Goal: Task Accomplishment & Management: Use online tool/utility

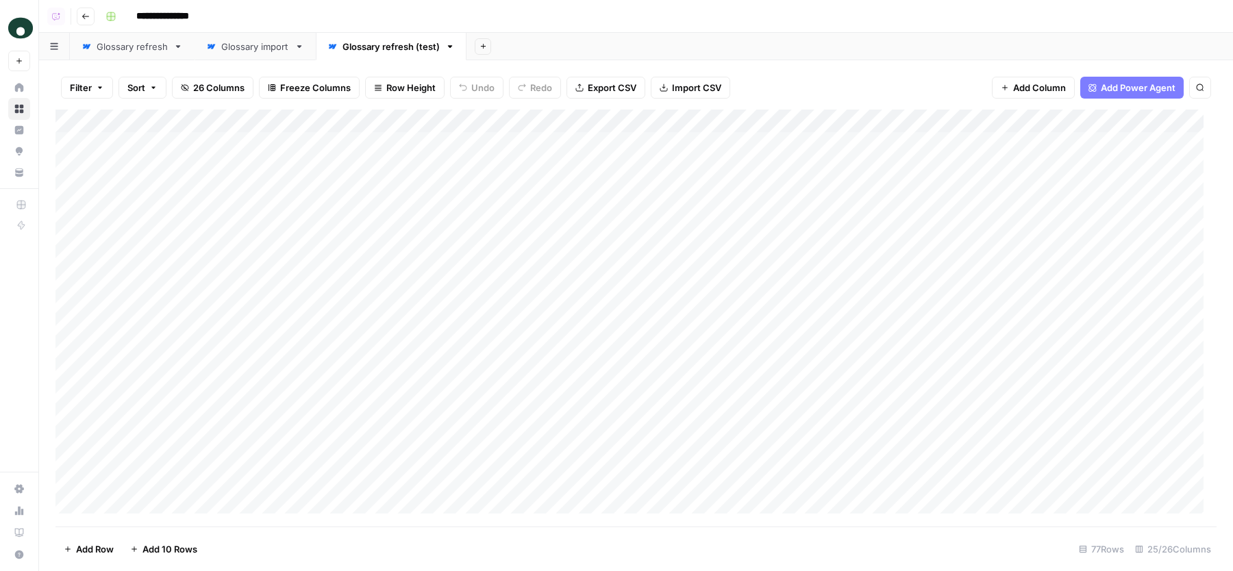
click at [147, 46] on div "Glossary refresh" at bounding box center [132, 47] width 71 height 14
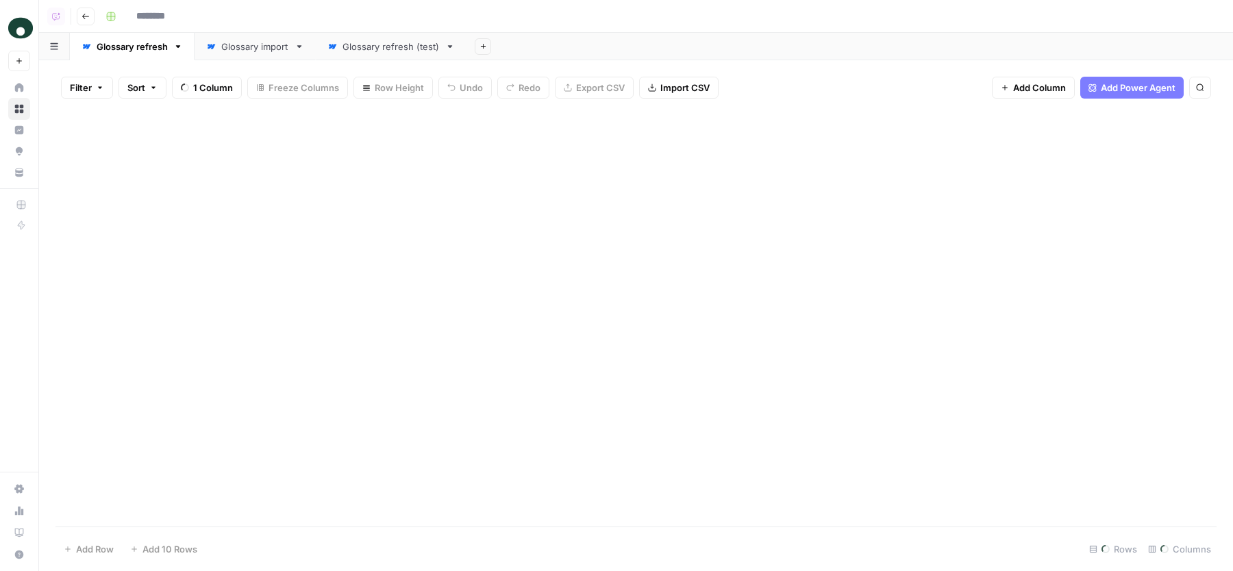
type input "**********"
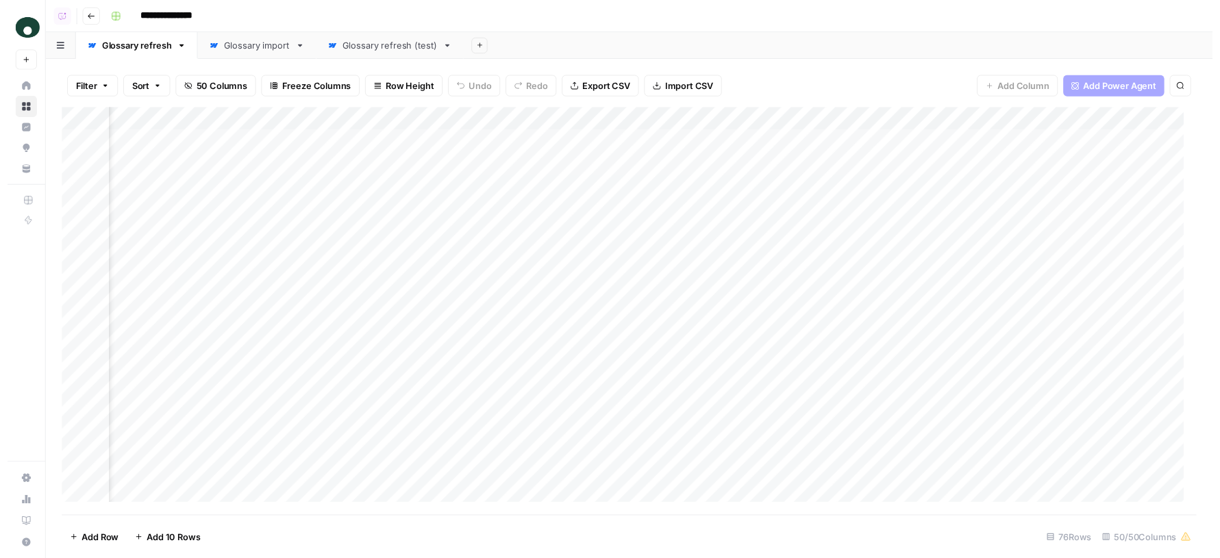
scroll to position [0, 6574]
click at [768, 142] on div "Add Column" at bounding box center [635, 318] width 1161 height 417
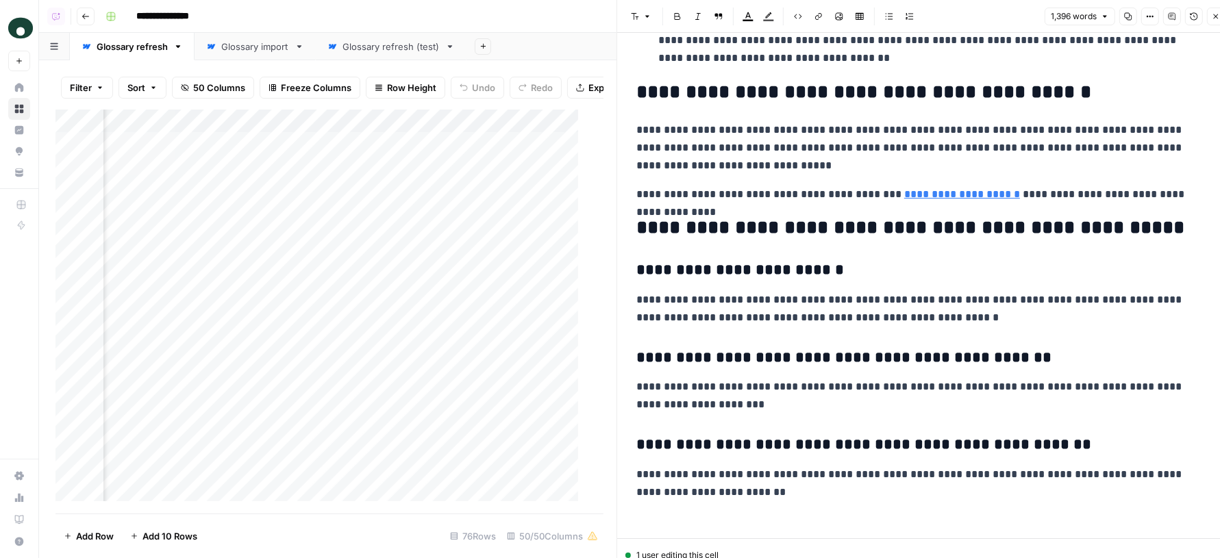
scroll to position [12, 0]
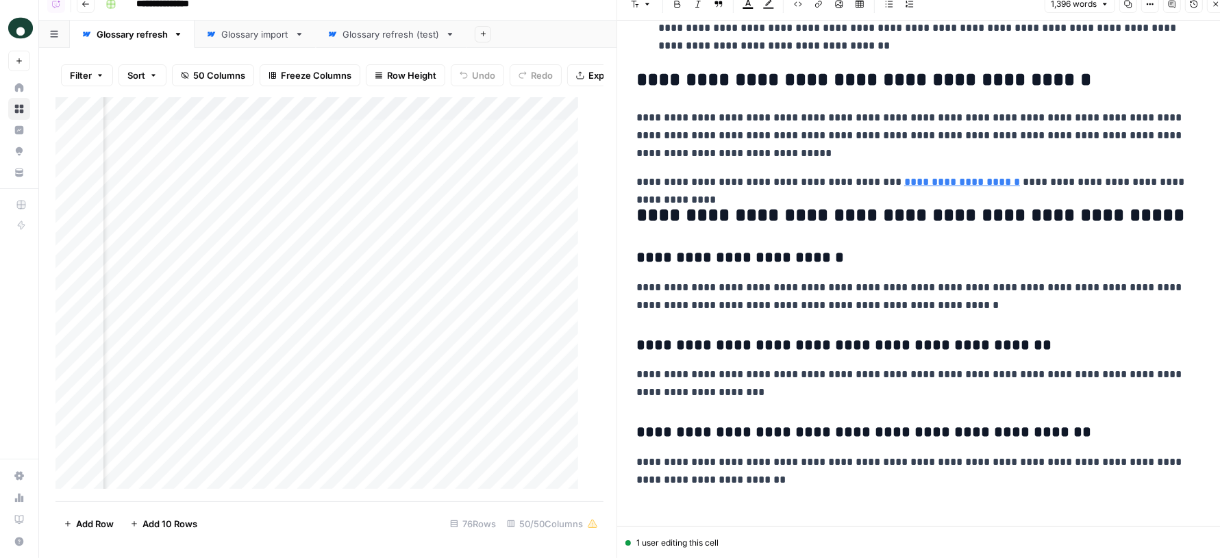
click at [1208, 9] on button "Close" at bounding box center [1216, 4] width 18 height 18
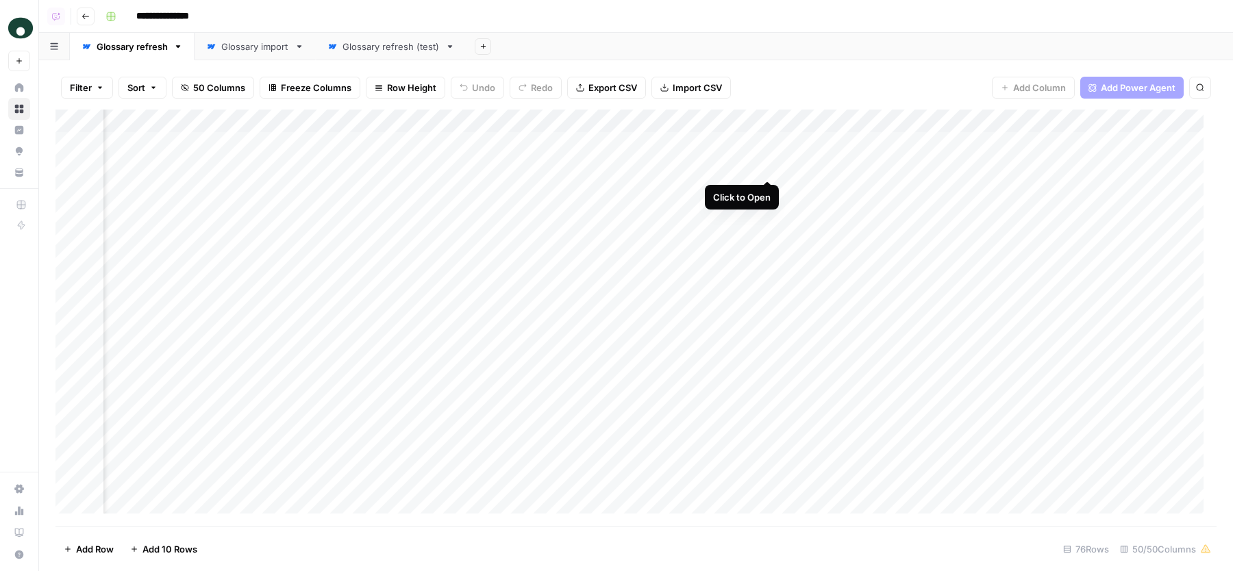
click at [767, 166] on div "Add Column" at bounding box center [635, 318] width 1161 height 417
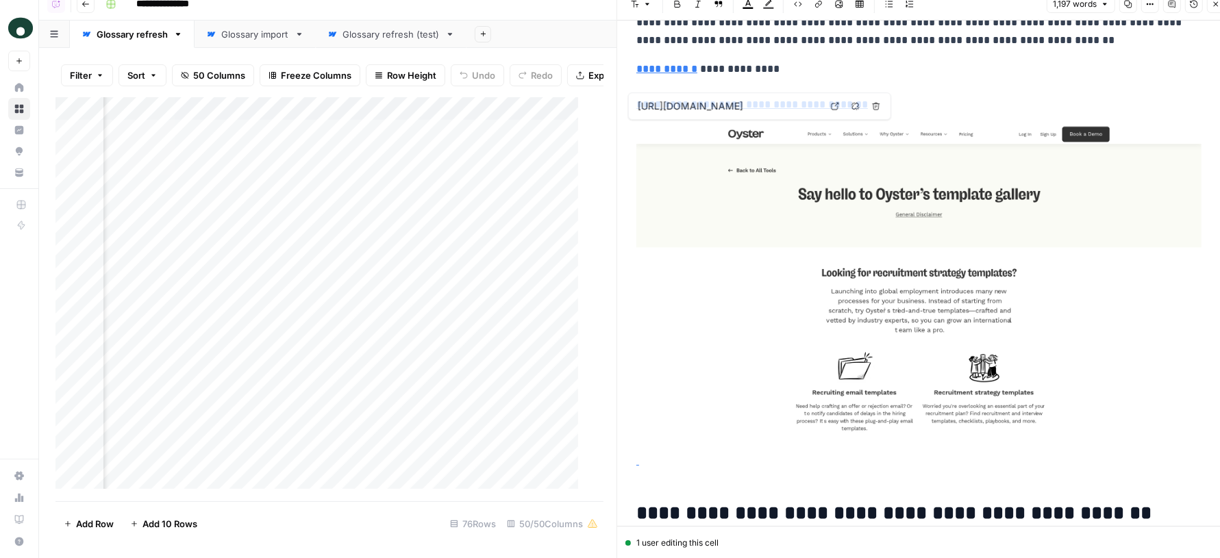
scroll to position [673, 0]
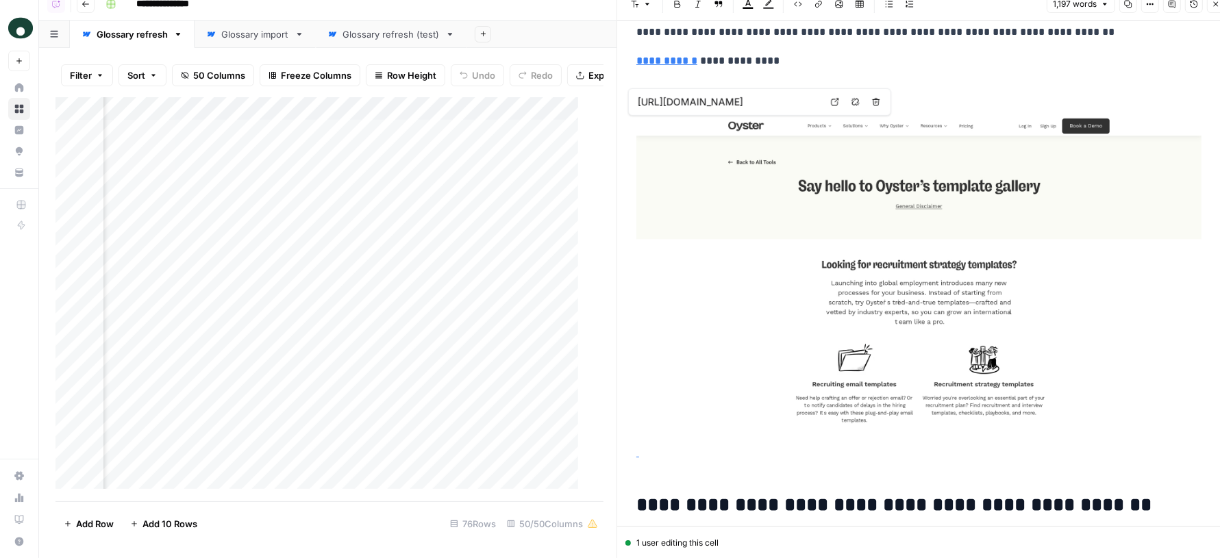
click at [841, 223] on img at bounding box center [918, 275] width 565 height 318
type input "[URL][DOMAIN_NAME]"
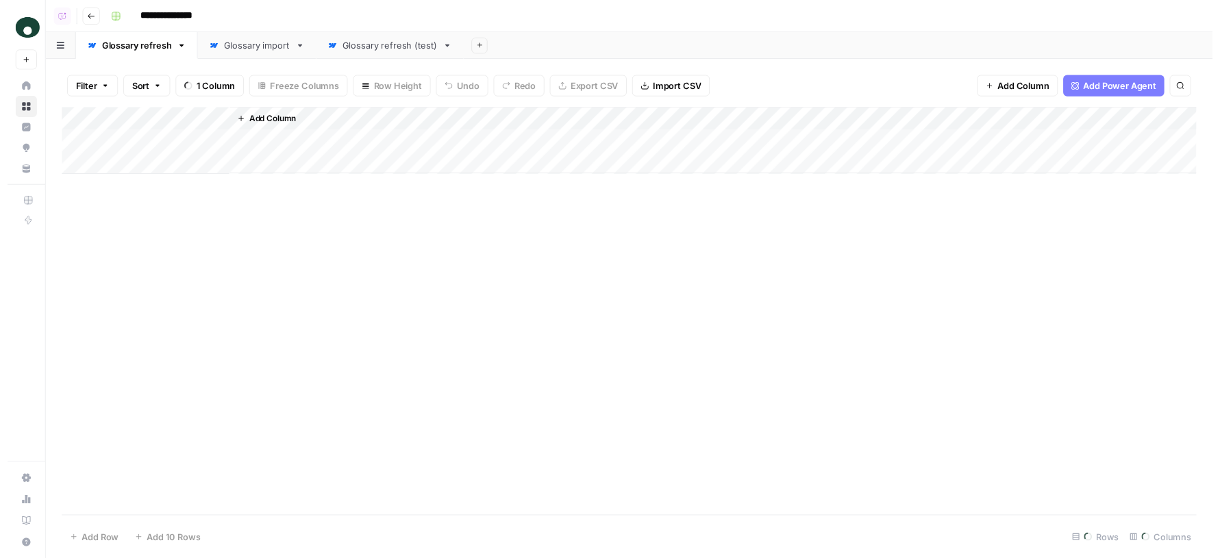
scroll to position [14, 6494]
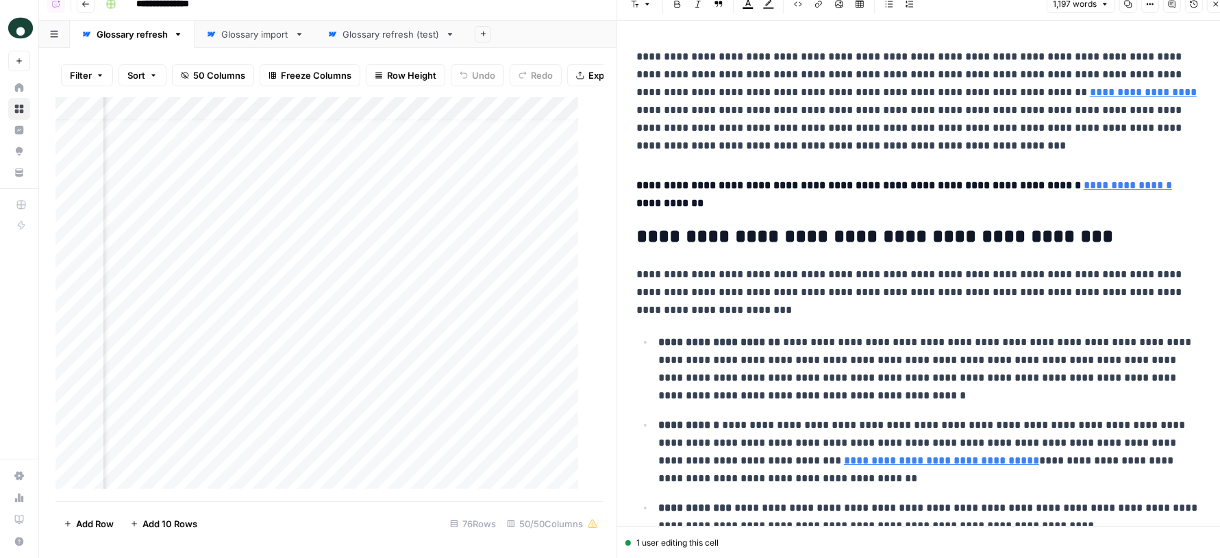
click at [1215, 5] on icon "button" at bounding box center [1216, 4] width 8 height 8
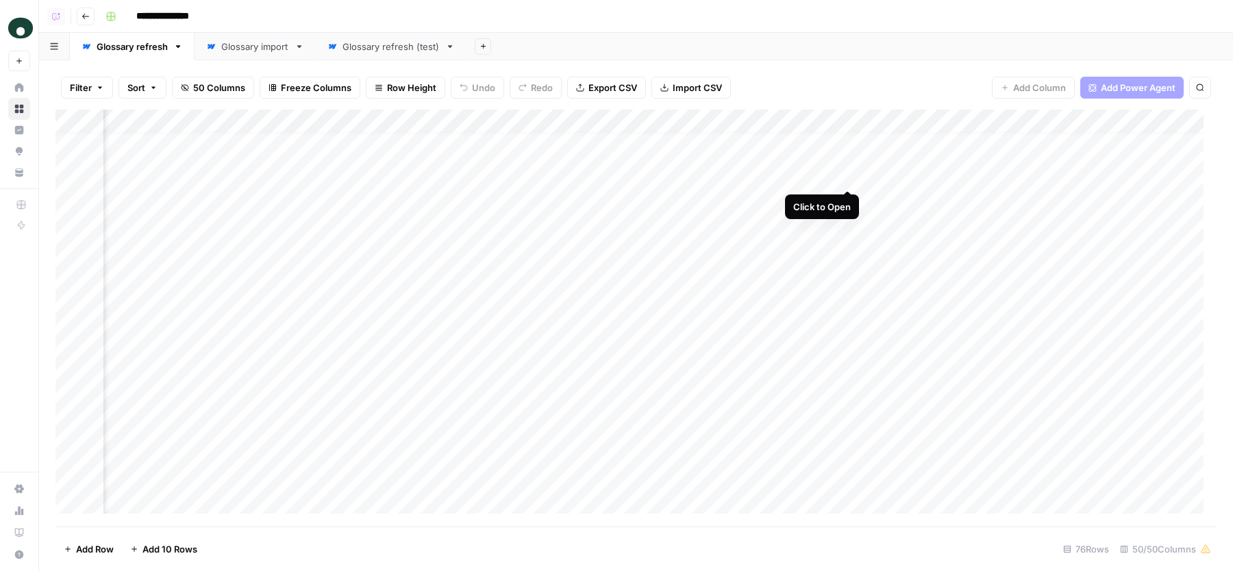
click at [852, 176] on div "Add Column" at bounding box center [635, 318] width 1161 height 417
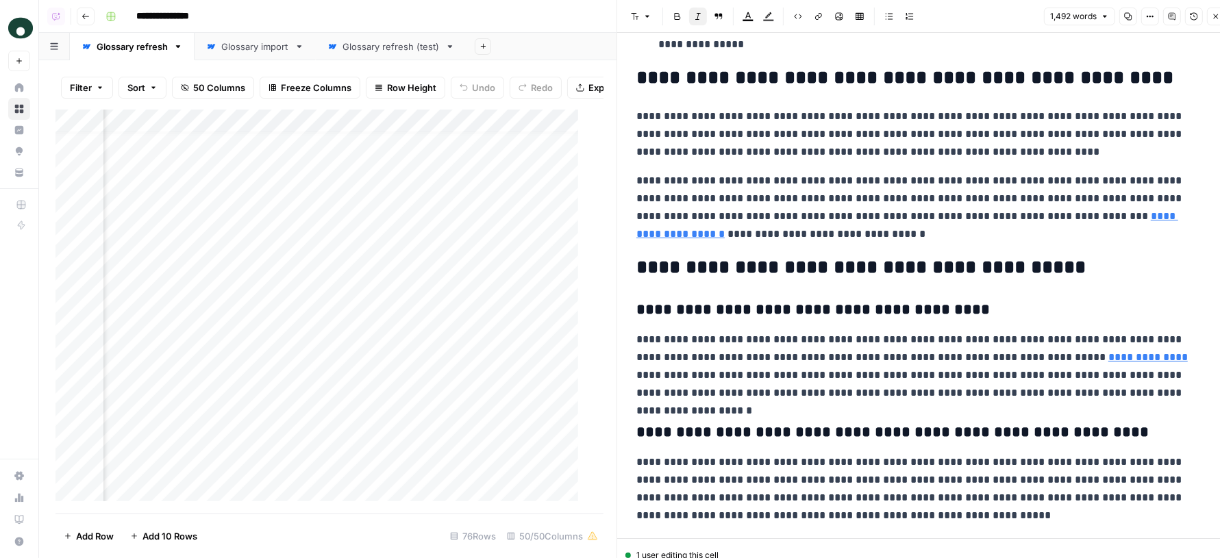
scroll to position [3038, 0]
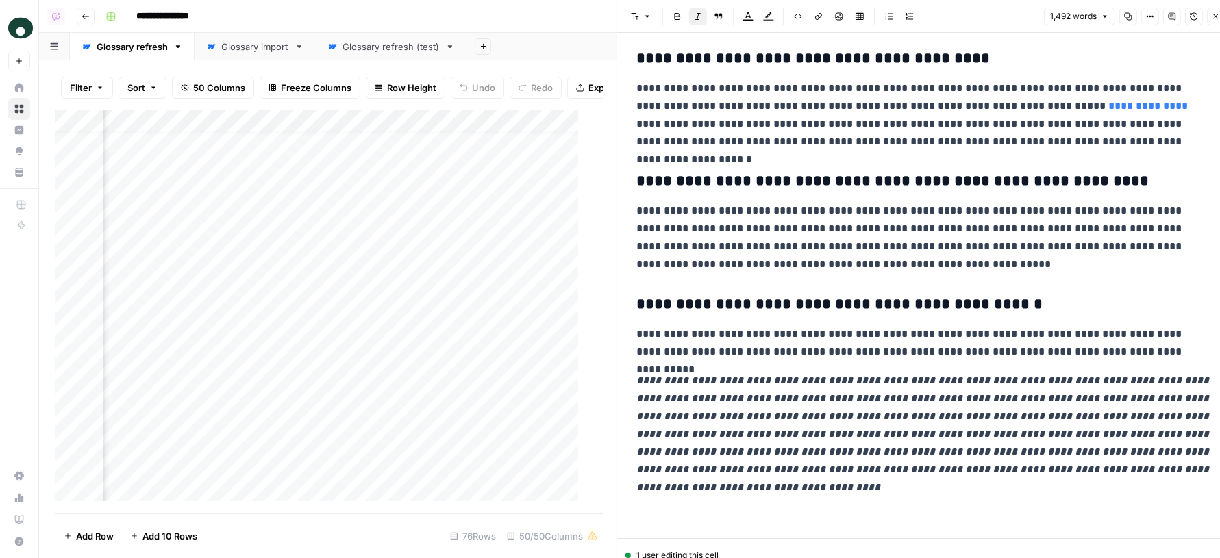
click at [1219, 15] on icon "button" at bounding box center [1216, 16] width 8 height 8
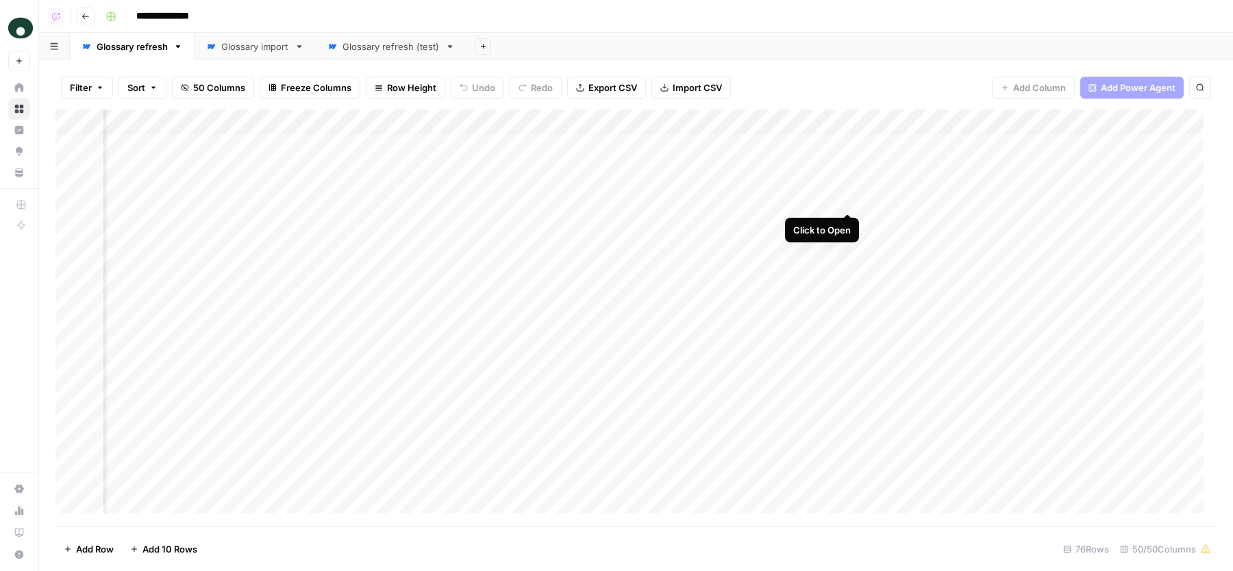
click at [848, 200] on div "Add Column" at bounding box center [635, 318] width 1161 height 417
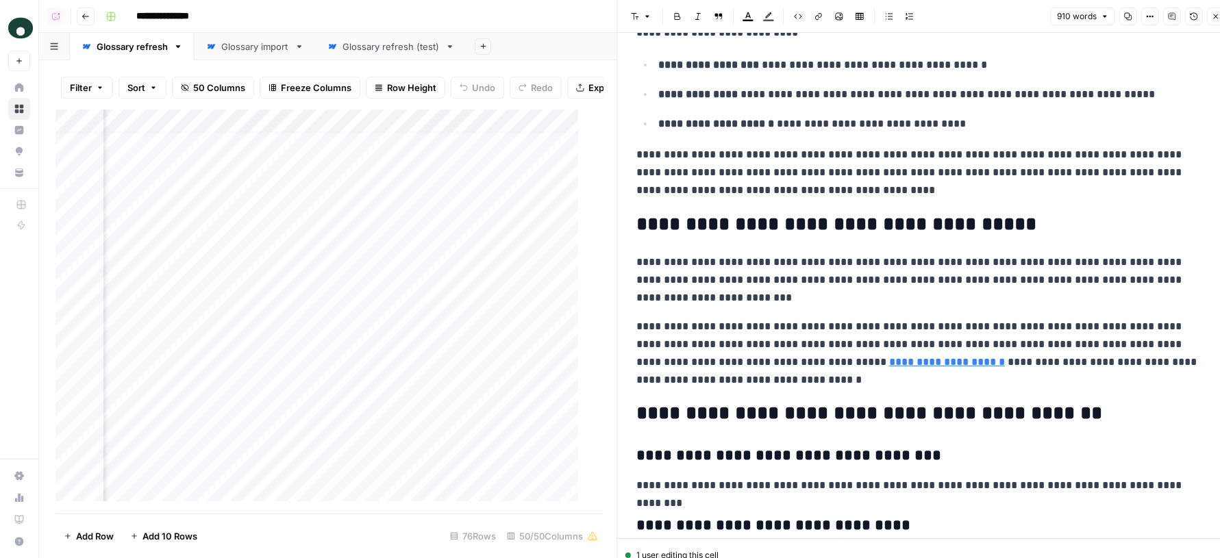
scroll to position [3580, 0]
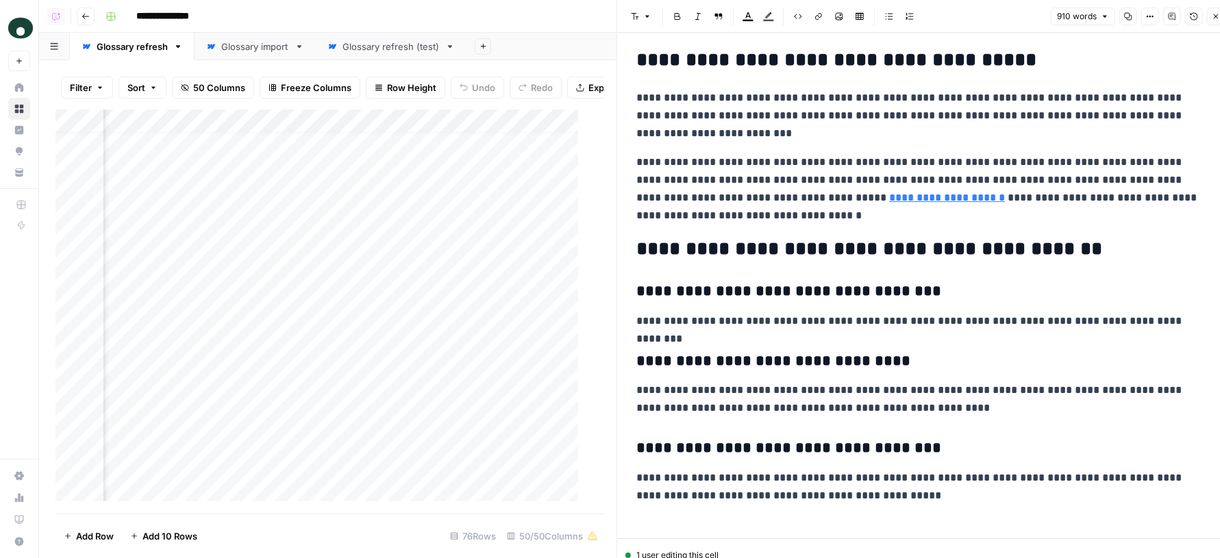
click at [1210, 18] on button "Close" at bounding box center [1216, 17] width 18 height 18
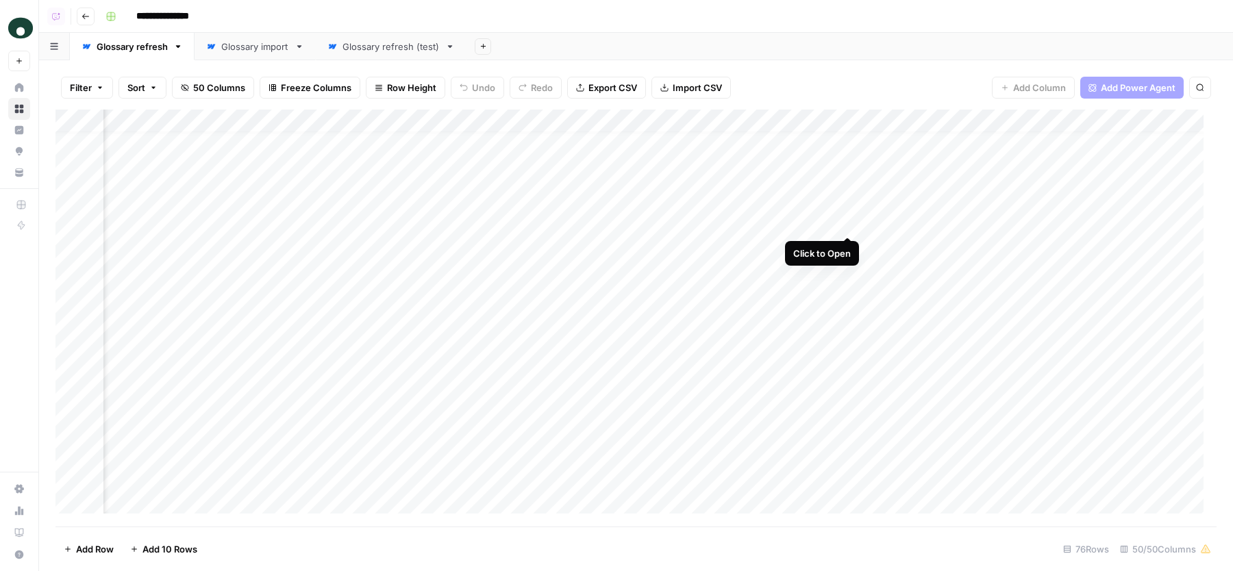
click at [850, 225] on div "Add Column" at bounding box center [635, 318] width 1161 height 417
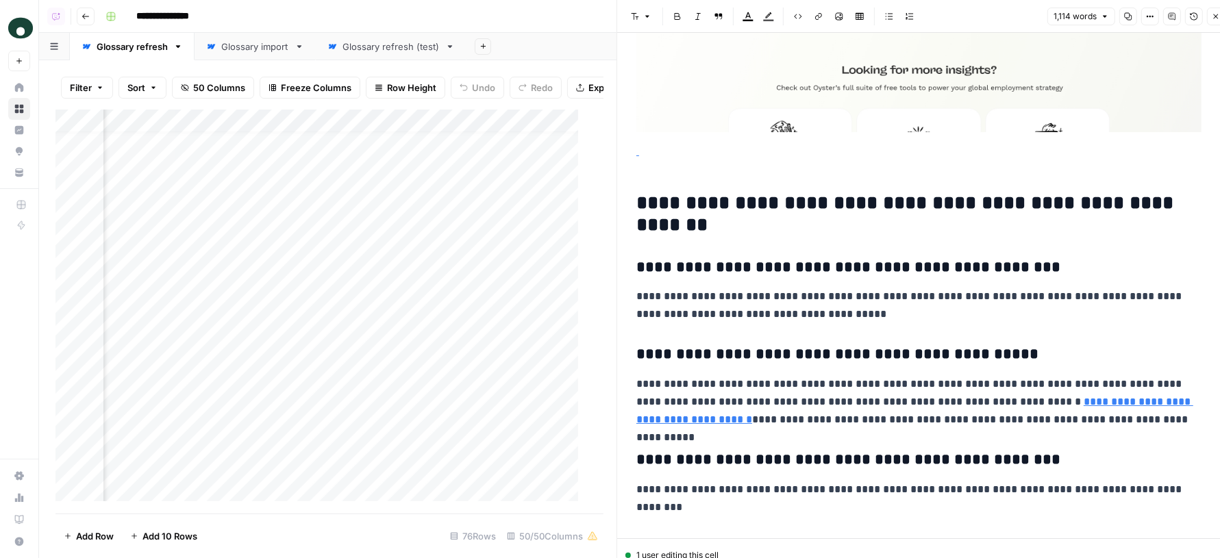
scroll to position [12, 0]
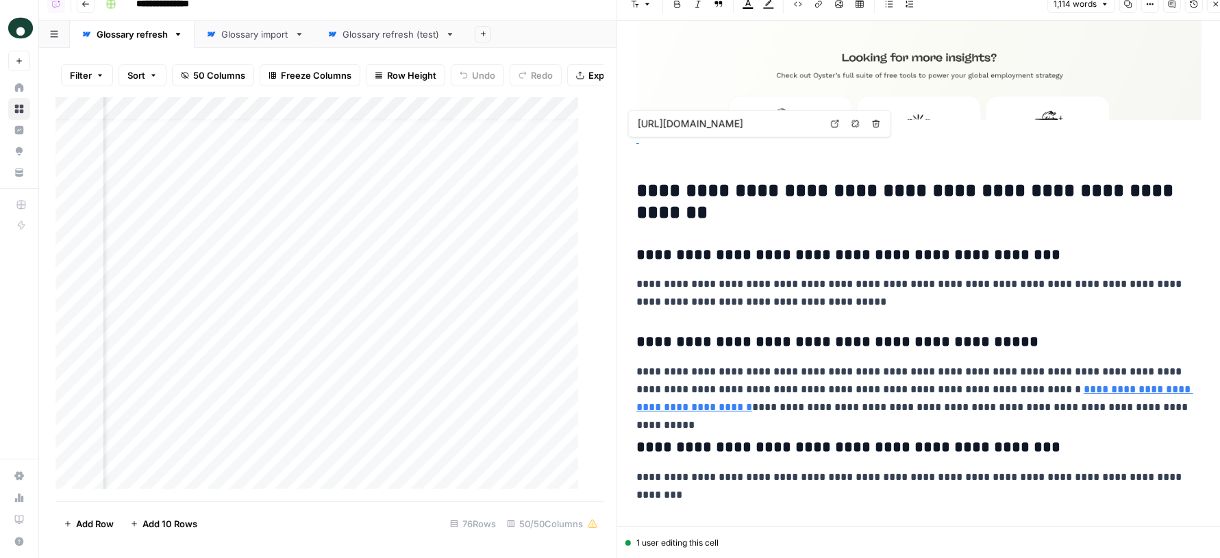
click at [1215, 6] on icon "button" at bounding box center [1216, 4] width 8 height 8
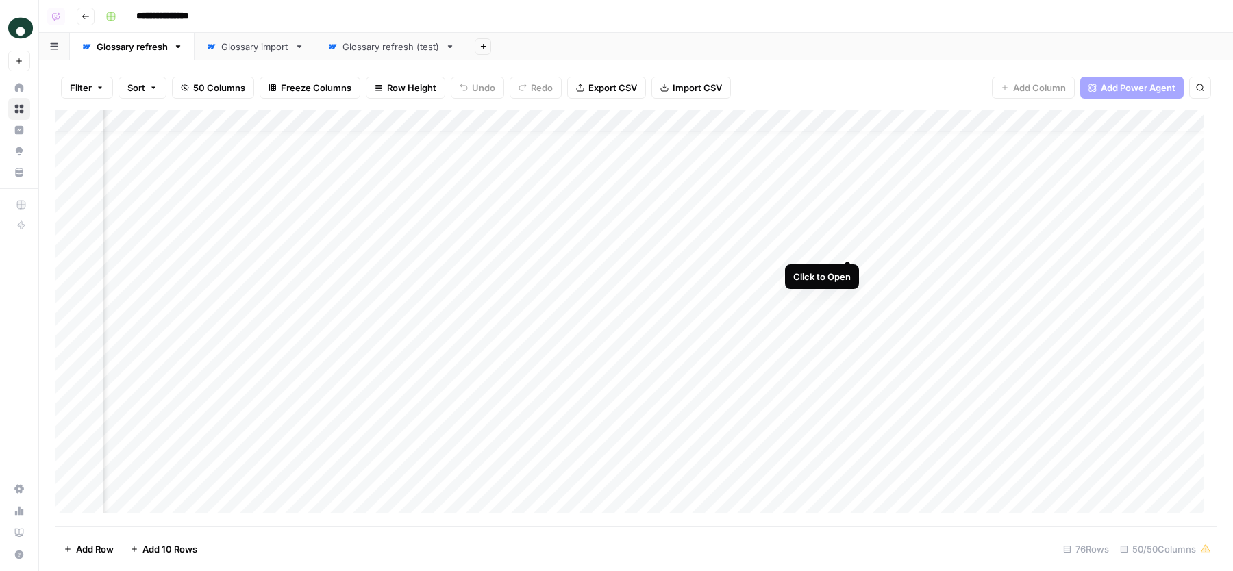
click at [845, 246] on div "Add Column" at bounding box center [635, 318] width 1161 height 417
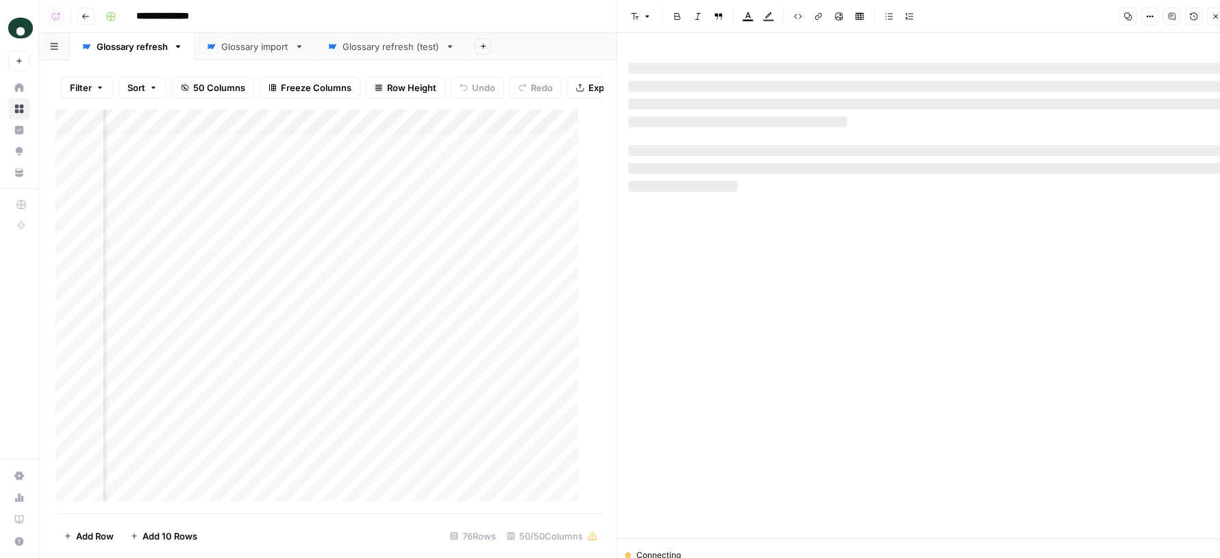
scroll to position [12, 0]
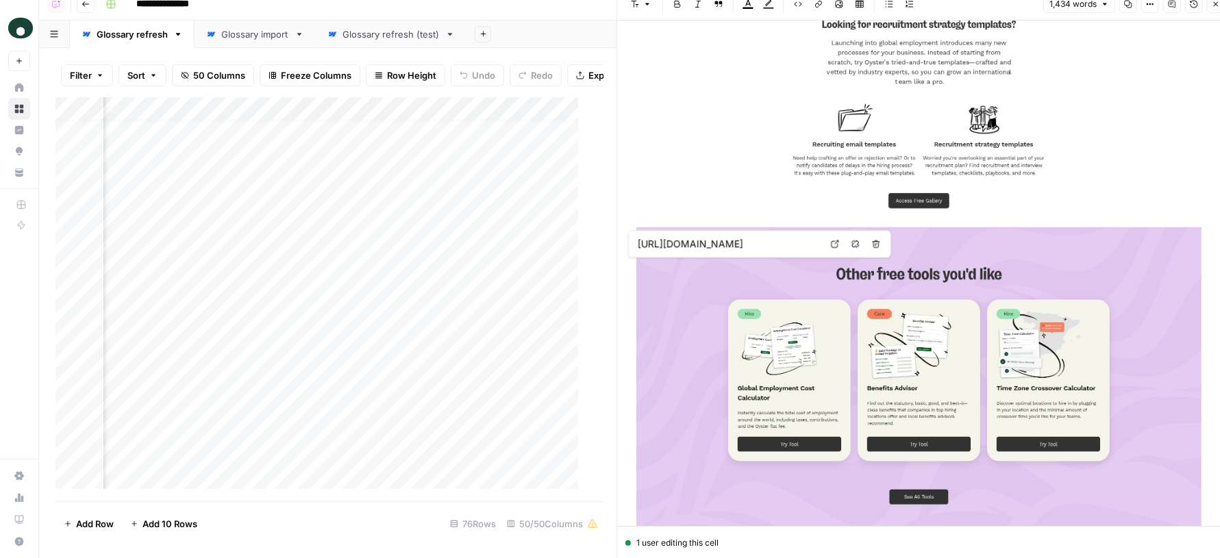
type input "https://www.oysterhr.com/global-employment-tools/global-employment-templates"
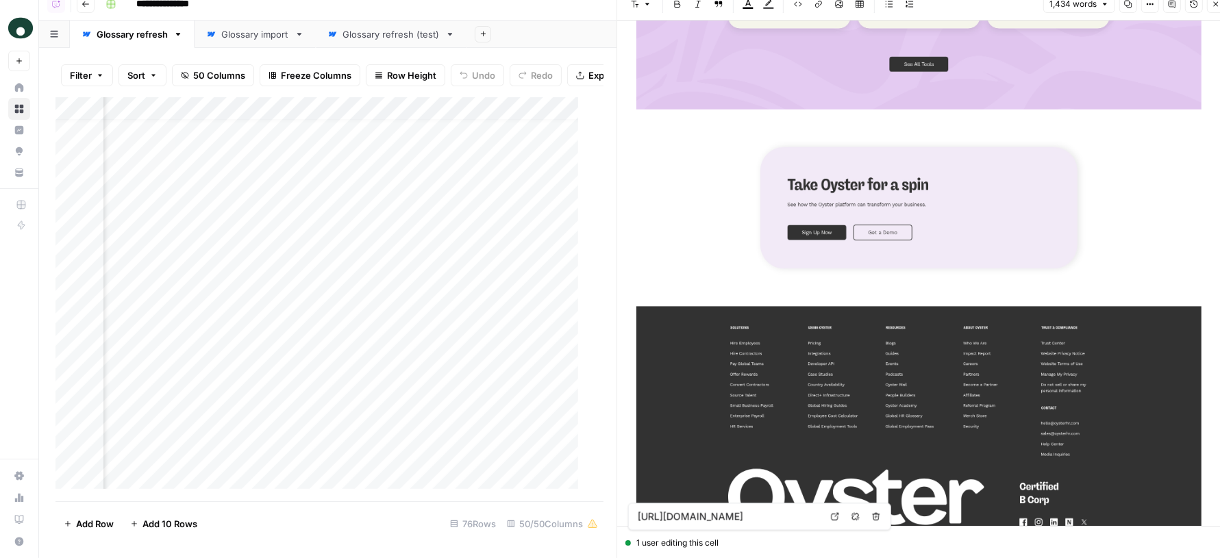
scroll to position [2271, 0]
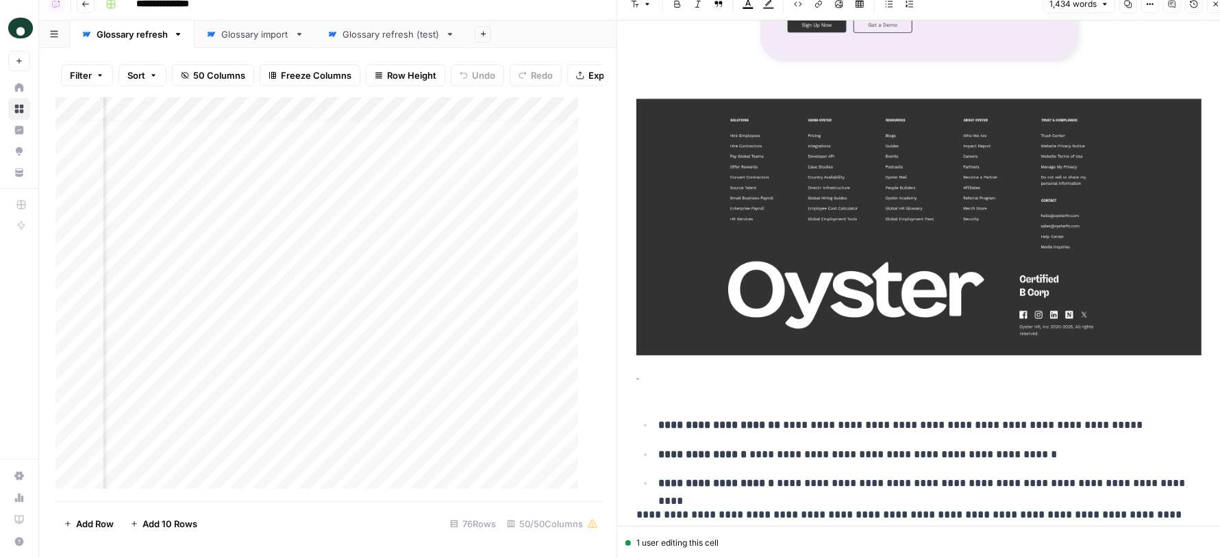
click at [1206, 6] on div "1,434 words Copy Options Comments Version History Close" at bounding box center [1134, 4] width 182 height 18
click at [1211, 6] on button "Close" at bounding box center [1216, 4] width 18 height 18
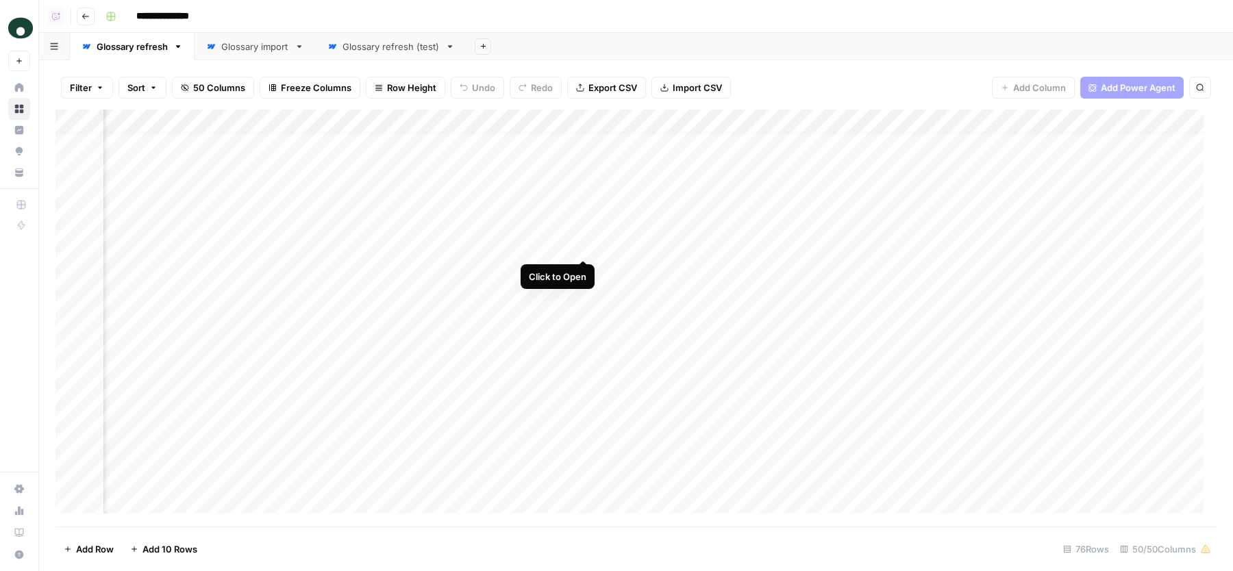
click at [585, 243] on div "Add Column" at bounding box center [635, 318] width 1161 height 417
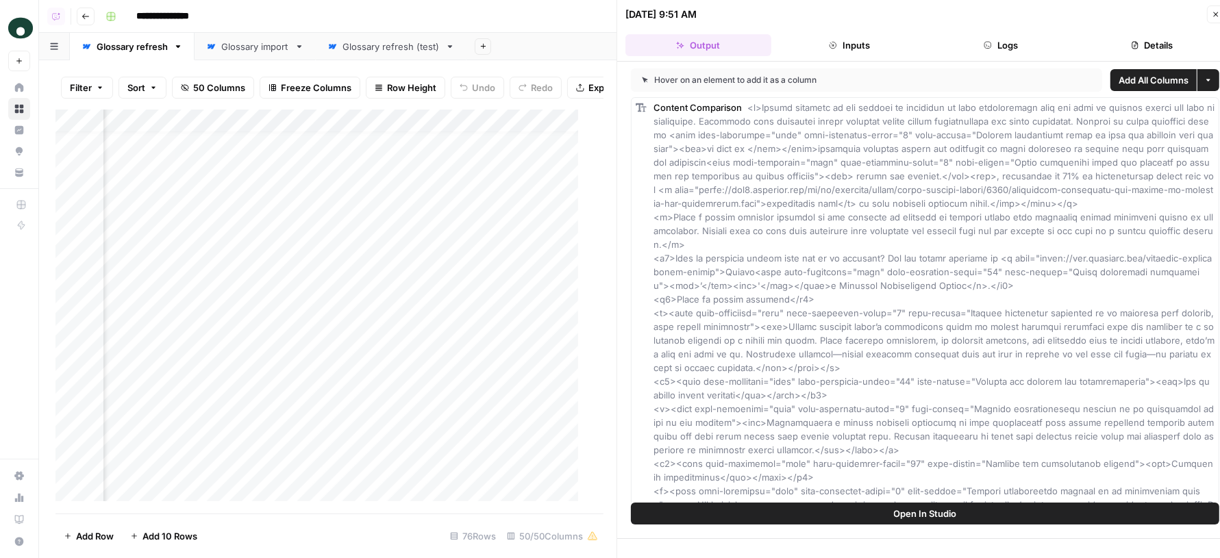
click at [829, 515] on button "Open In Studio" at bounding box center [925, 514] width 588 height 22
click at [956, 44] on button "Logs" at bounding box center [1001, 45] width 146 height 22
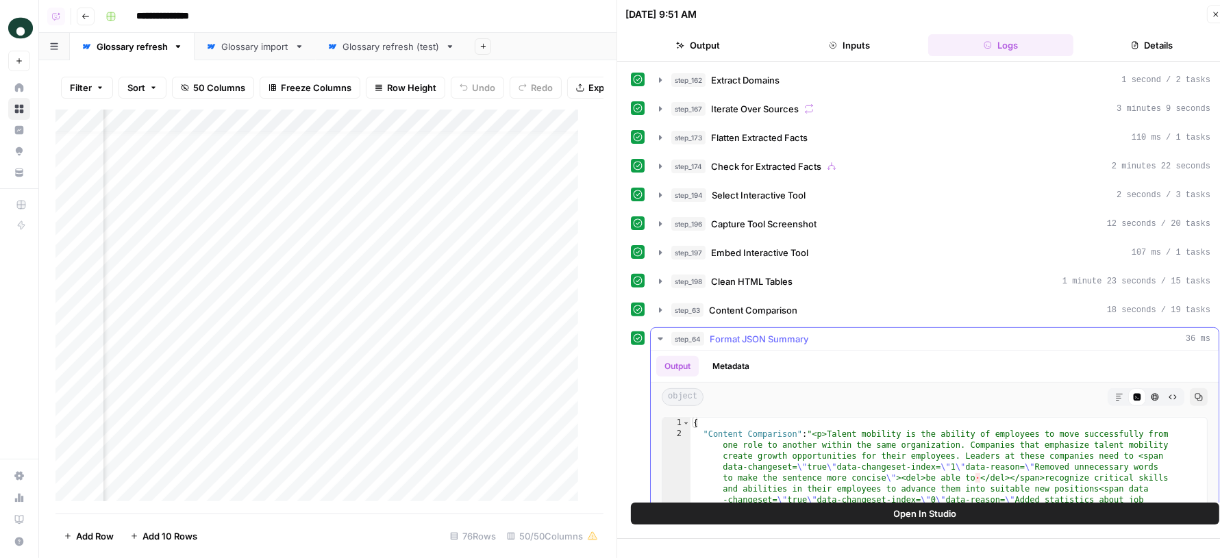
scroll to position [354, 0]
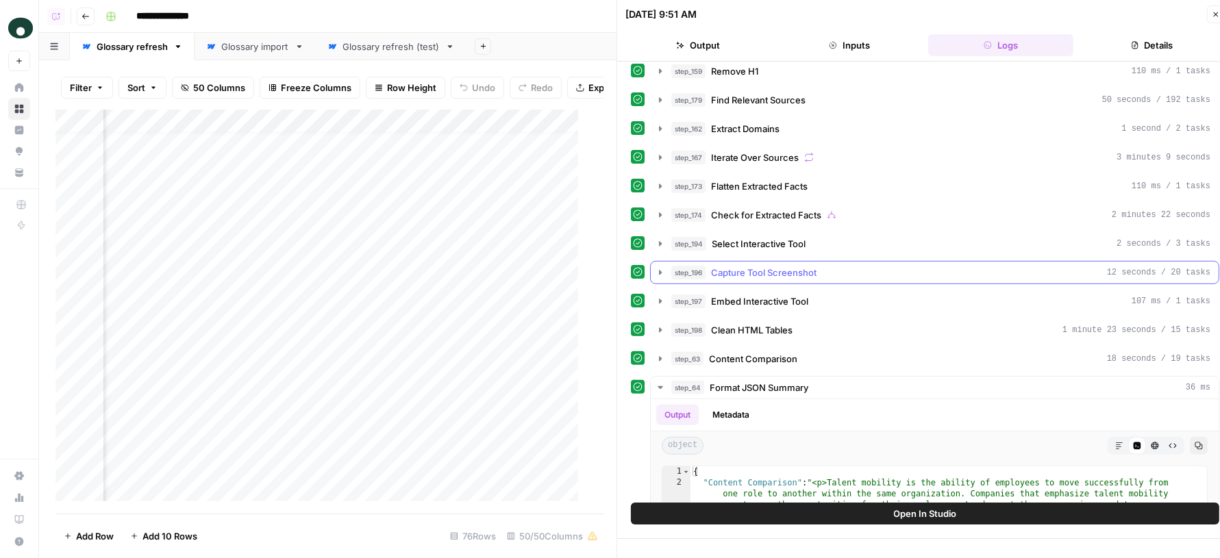
click at [775, 266] on span "Capture Tool Screenshot" at bounding box center [763, 273] width 105 height 14
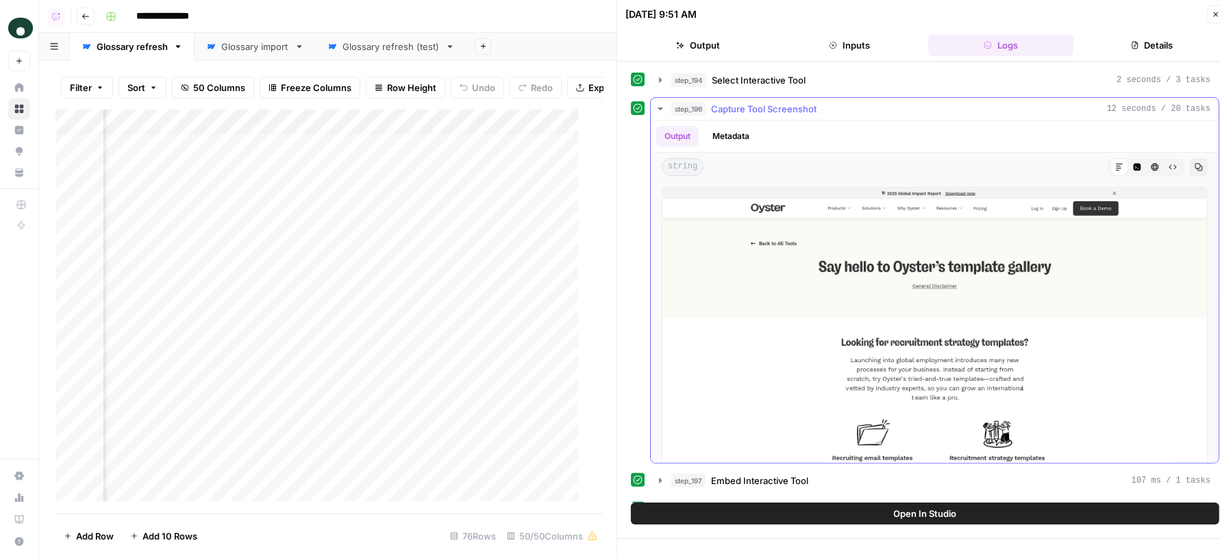
scroll to position [469, 0]
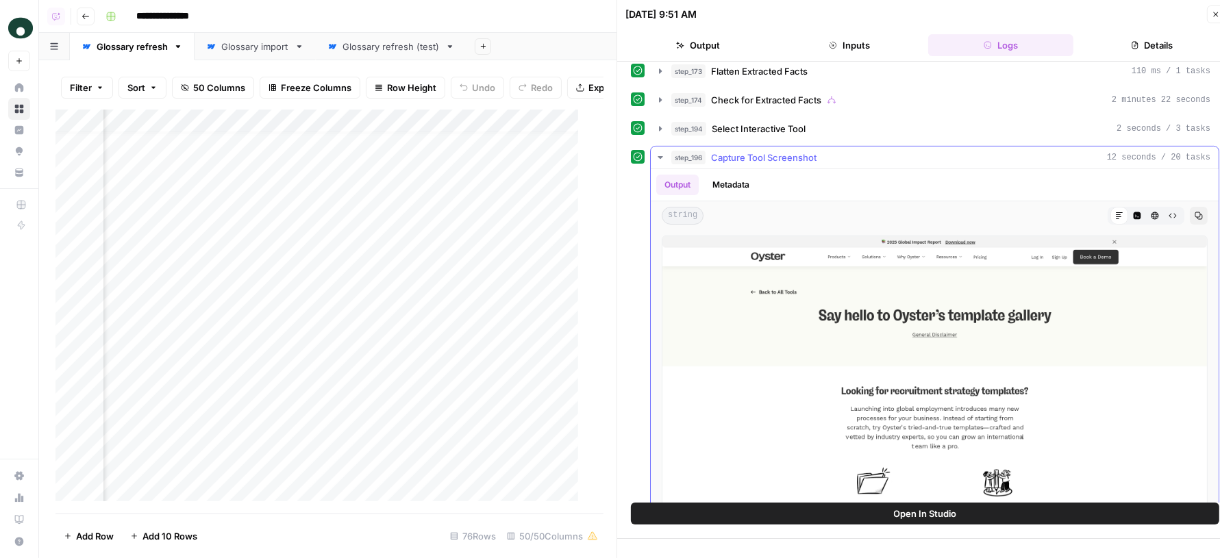
click at [734, 175] on button "Metadata" at bounding box center [730, 185] width 53 height 21
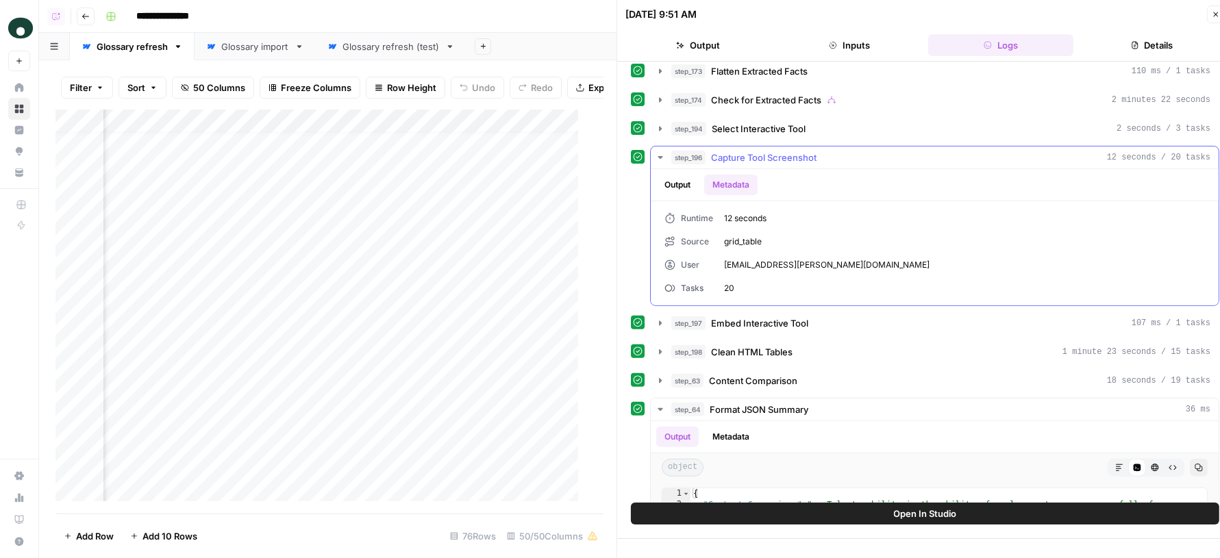
click at [692, 175] on button "Output" at bounding box center [677, 185] width 42 height 21
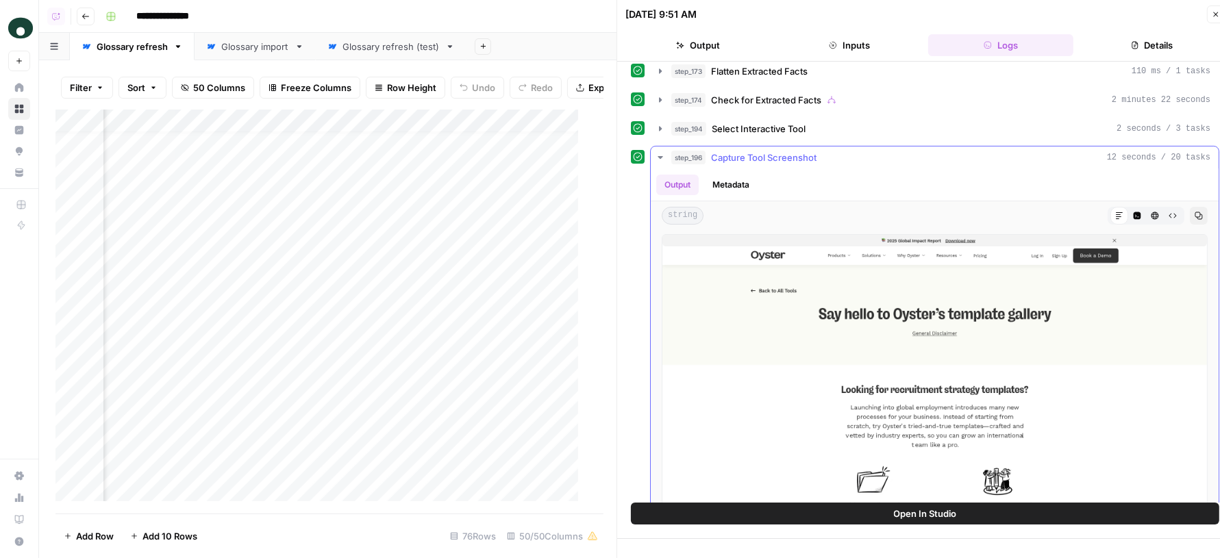
scroll to position [0, 0]
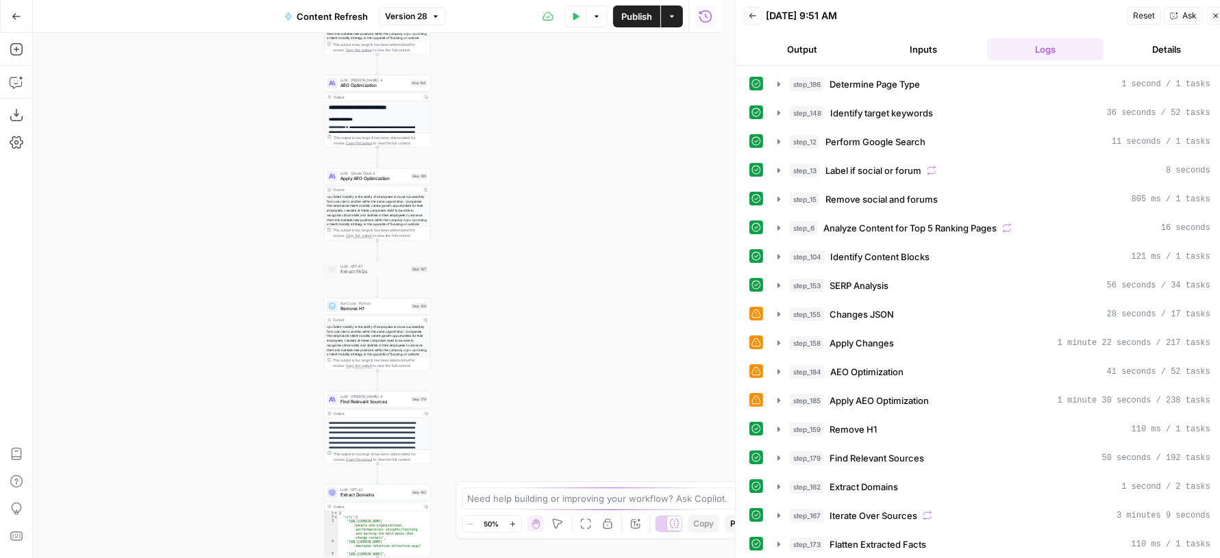
click at [411, 18] on span "Version 28" at bounding box center [406, 16] width 42 height 12
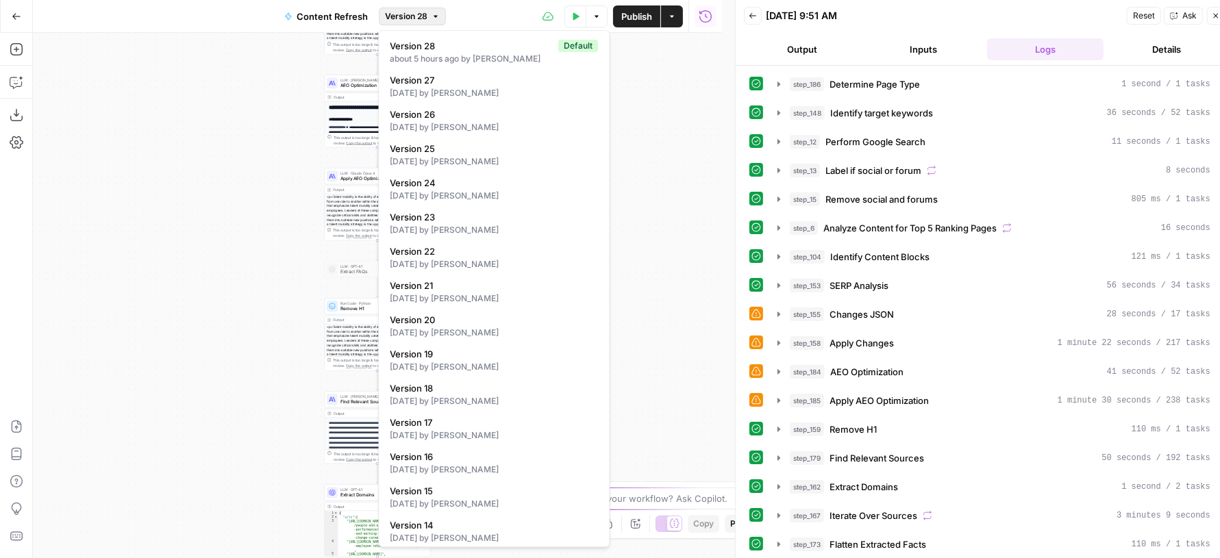
click at [411, 18] on span "Version 28" at bounding box center [406, 16] width 42 height 12
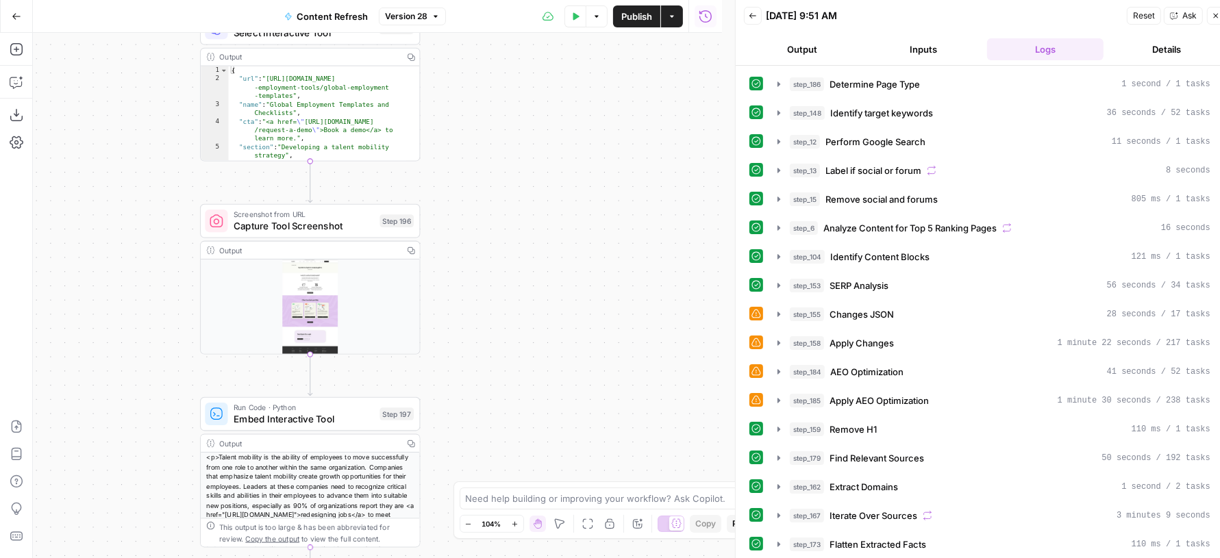
click at [307, 219] on span "Capture Tool Screenshot" at bounding box center [304, 226] width 140 height 14
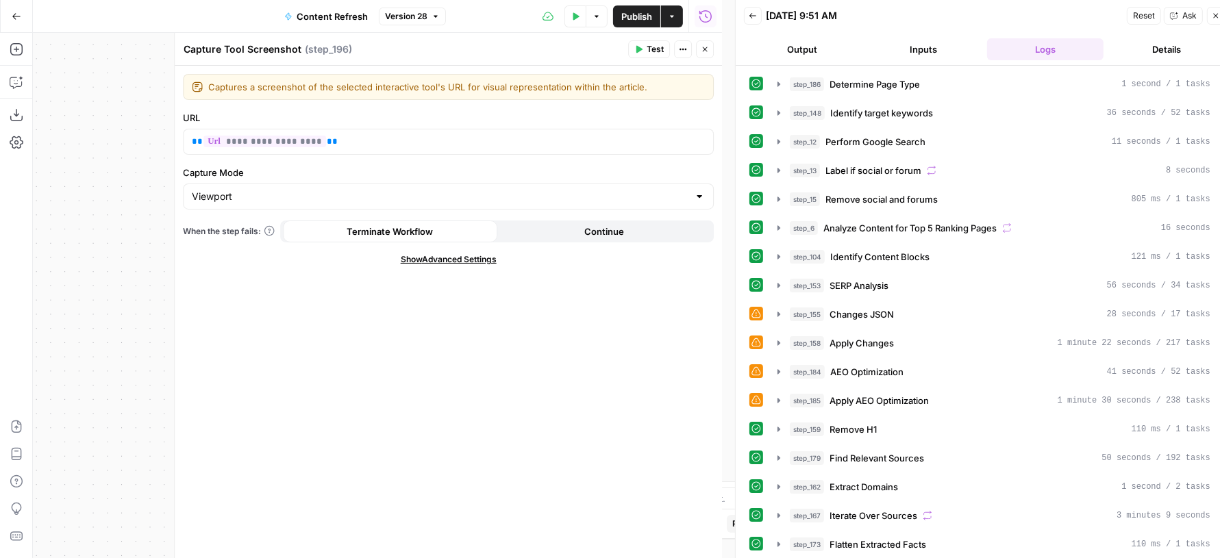
click at [287, 206] on div "Viewport" at bounding box center [448, 197] width 531 height 26
click at [234, 384] on div "**********" at bounding box center [448, 312] width 547 height 493
click at [251, 200] on input "Capture Mode" at bounding box center [440, 197] width 497 height 14
click at [243, 230] on span "Viewport" at bounding box center [440, 230] width 490 height 14
type input "Viewport"
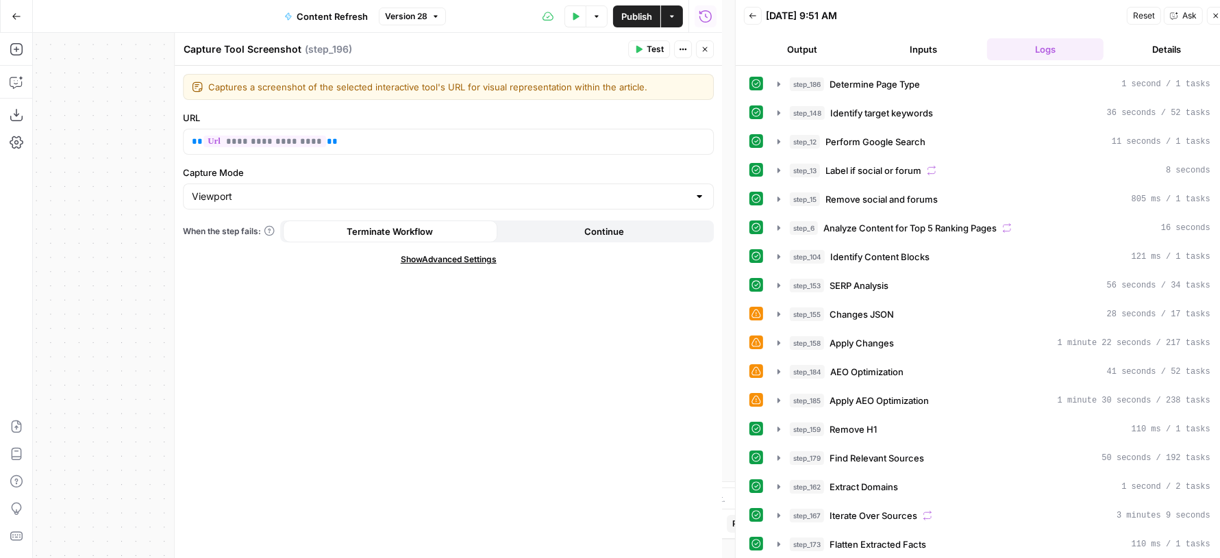
click at [649, 47] on span "Test" at bounding box center [655, 49] width 17 height 12
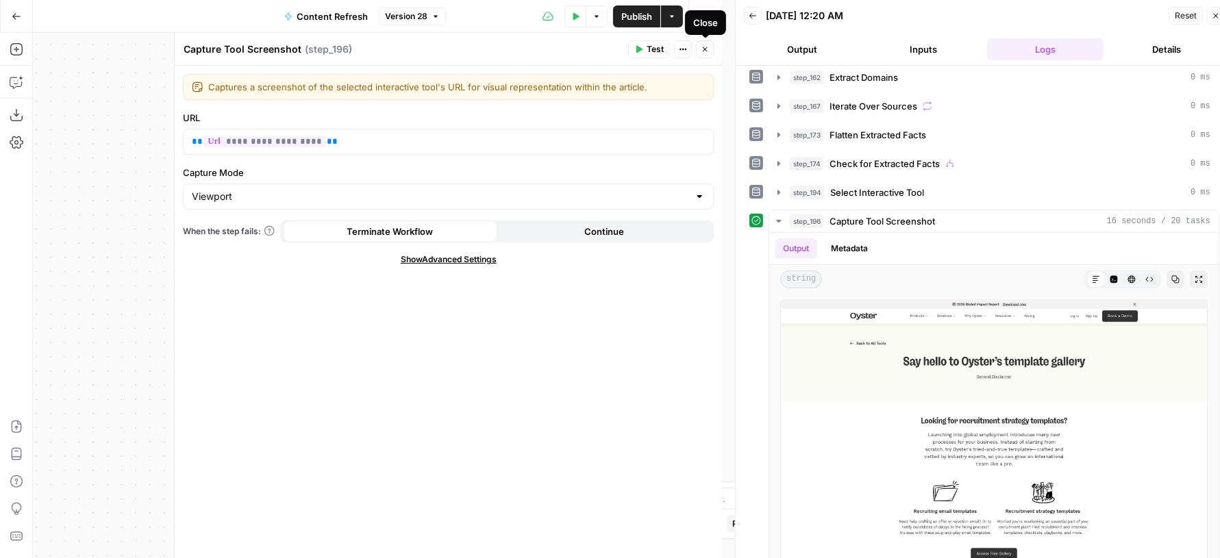
click at [709, 53] on button "Close" at bounding box center [705, 49] width 18 height 18
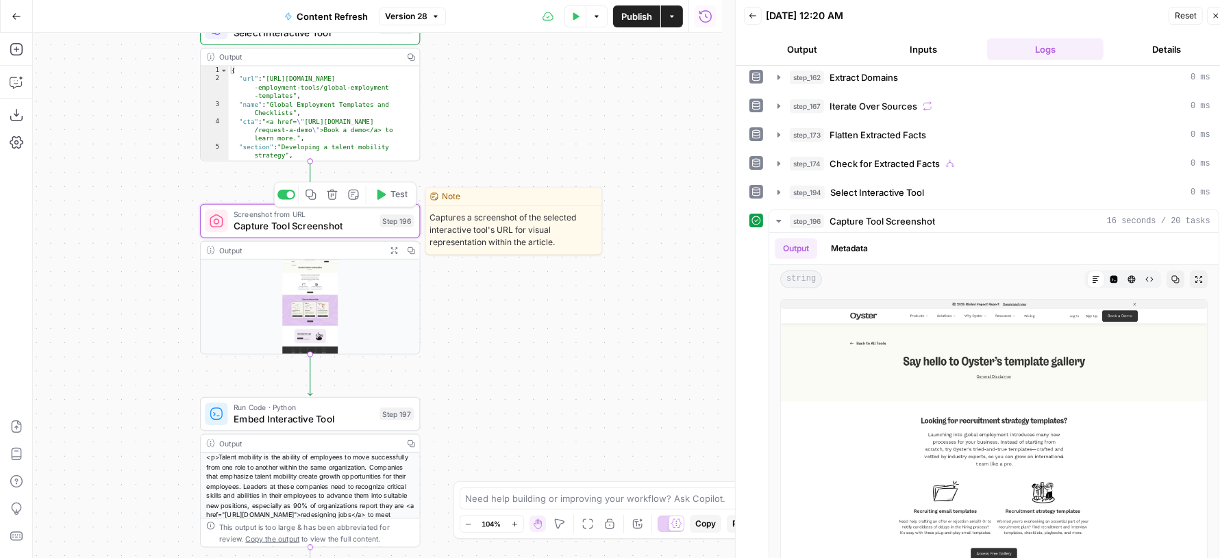
click at [300, 220] on span "Capture Tool Screenshot" at bounding box center [304, 226] width 140 height 14
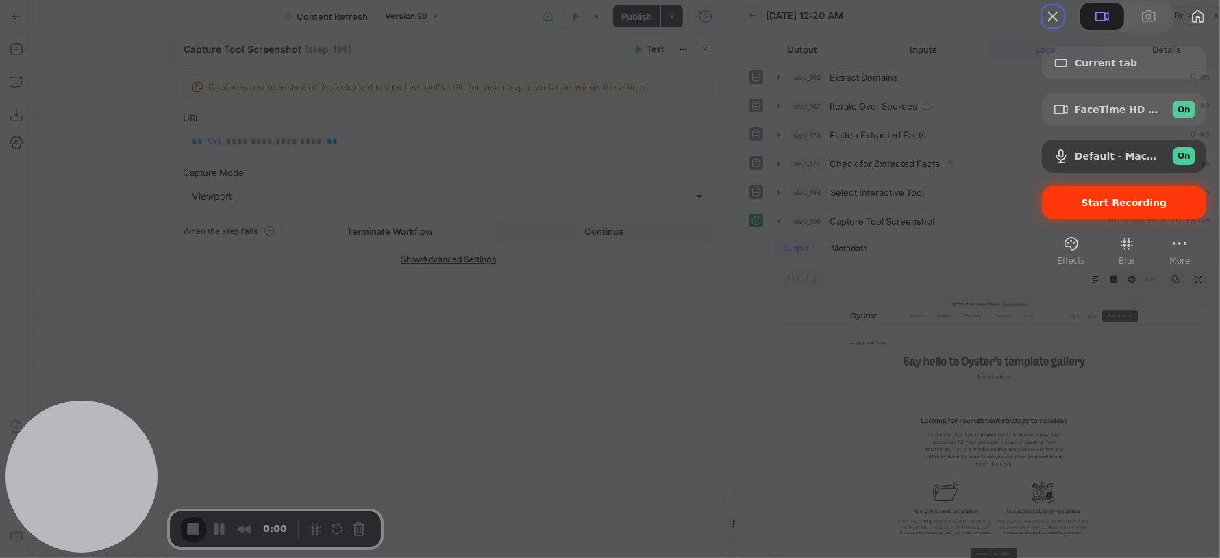
click at [1082, 208] on span "Start Recording" at bounding box center [1125, 202] width 86 height 11
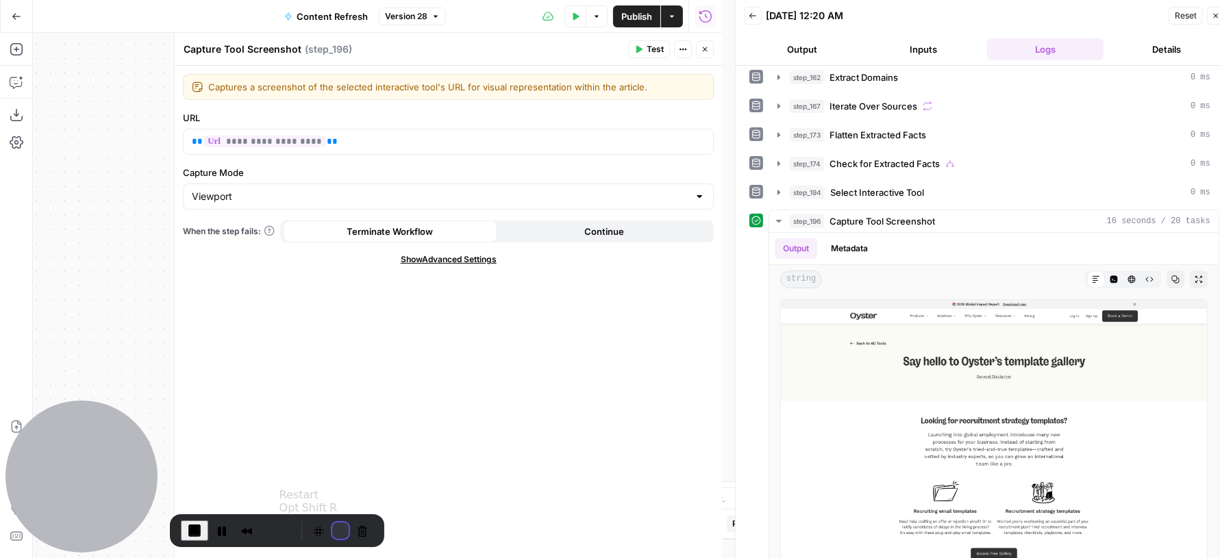
click at [340, 528] on button "Restart Recording" at bounding box center [340, 531] width 16 height 16
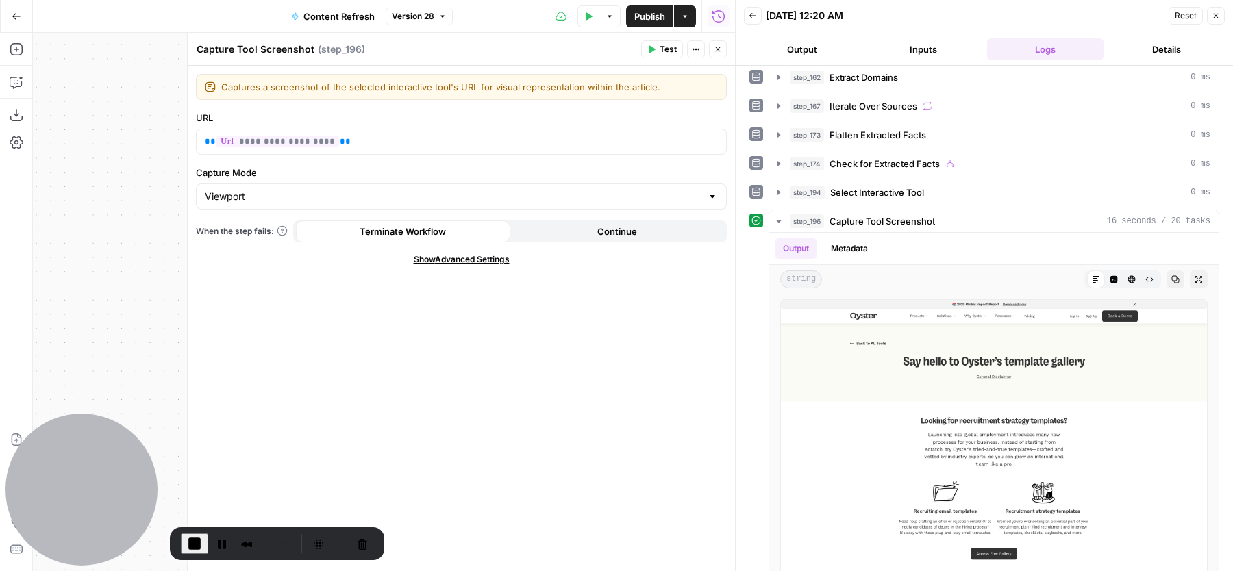
click at [417, 202] on div "Viewport" at bounding box center [461, 197] width 531 height 26
click at [243, 234] on span "Viewport" at bounding box center [453, 230] width 490 height 14
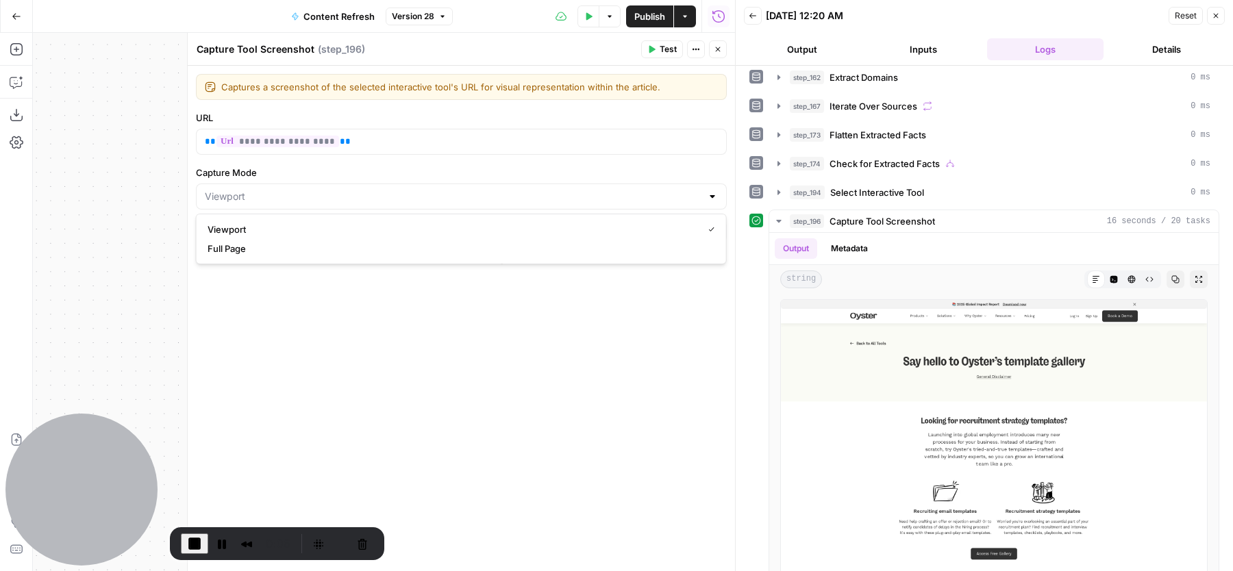
type input "Viewport"
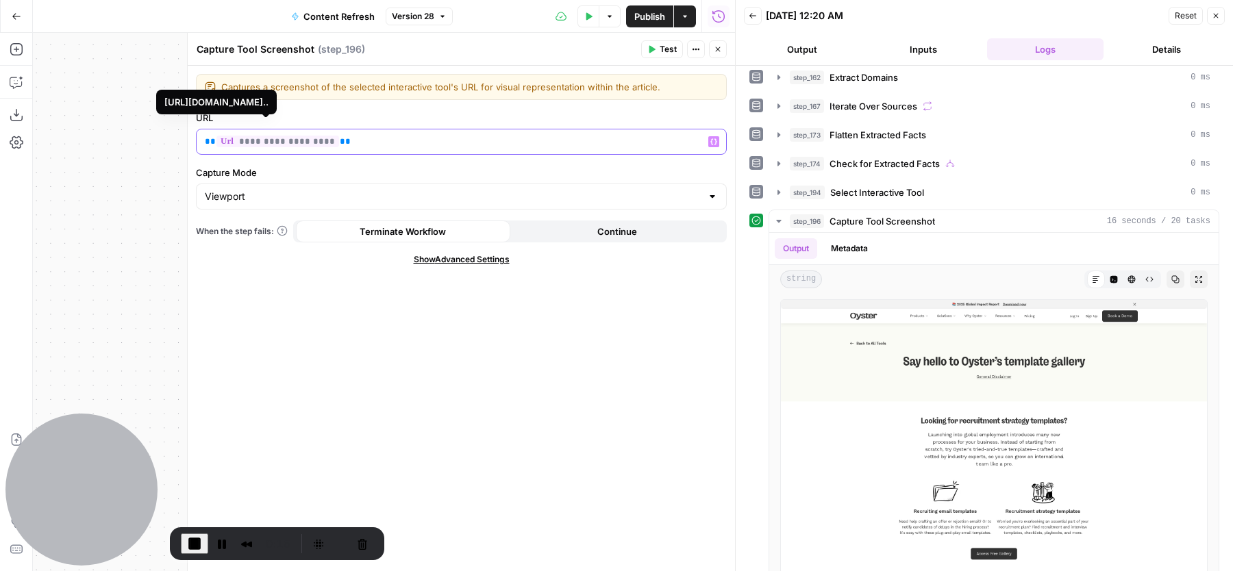
click at [277, 146] on span "**********" at bounding box center [277, 142] width 123 height 12
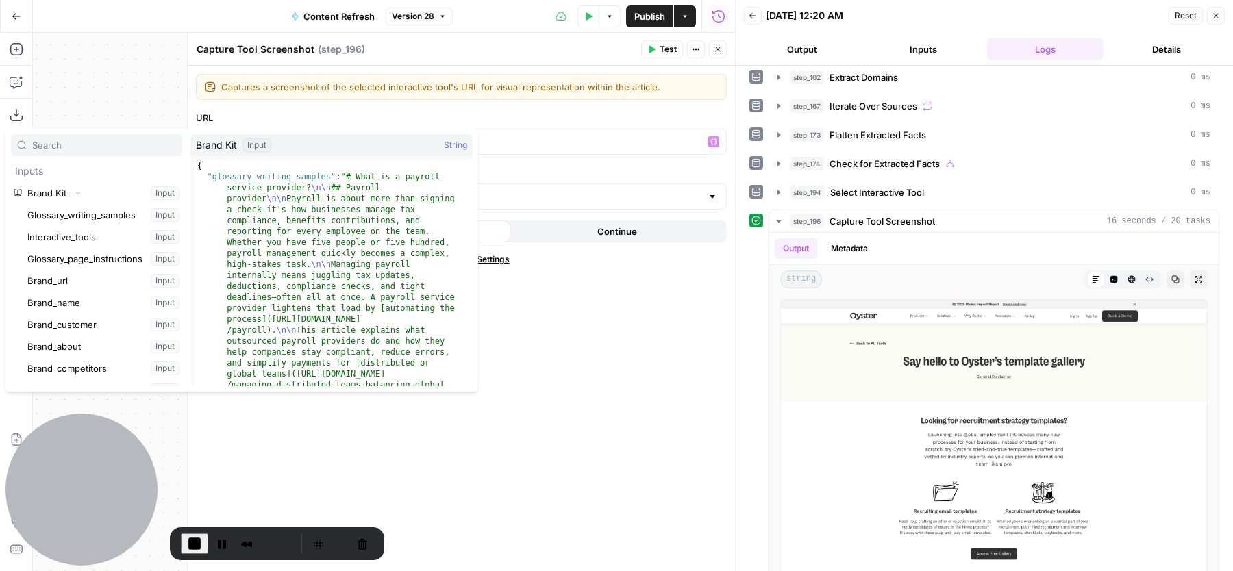
scroll to position [46446, 0]
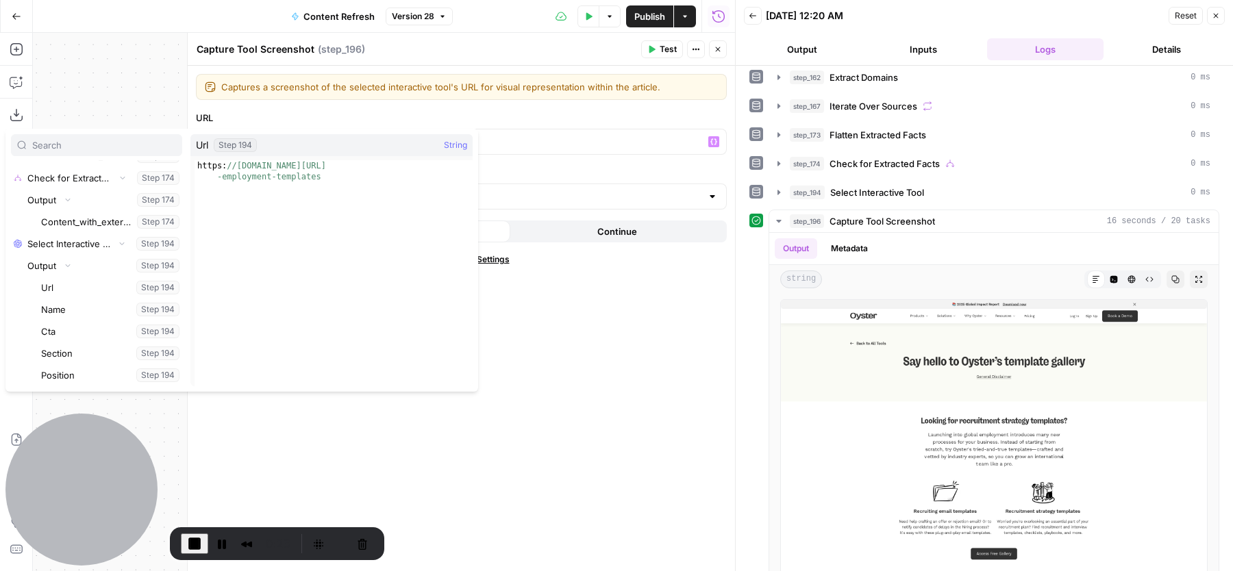
click at [915, 52] on button "Inputs" at bounding box center [924, 49] width 116 height 22
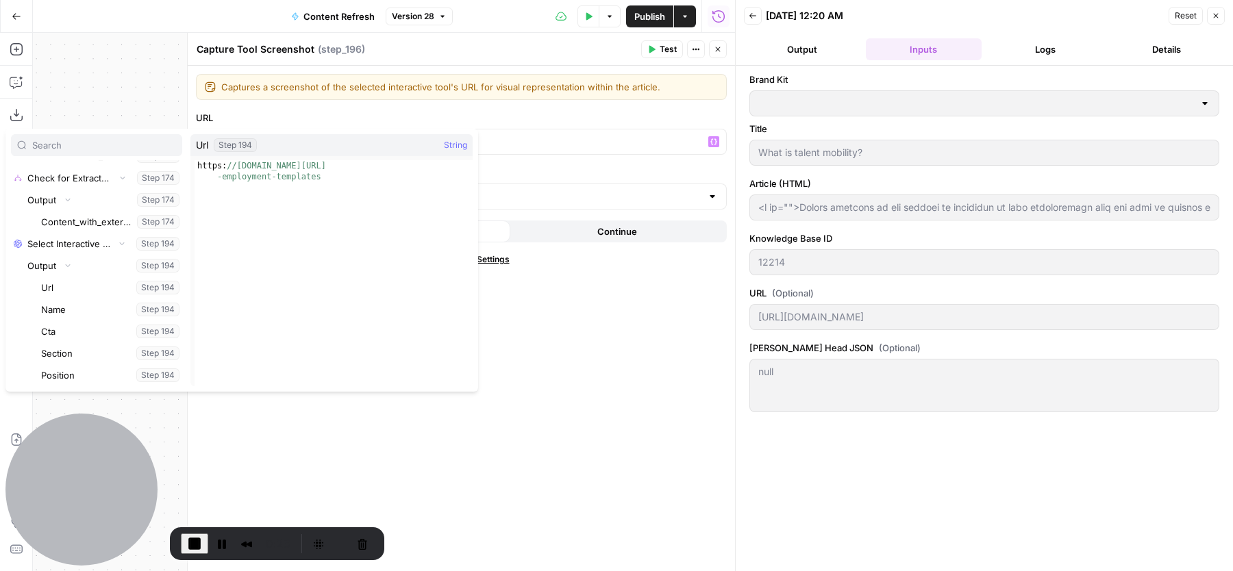
scroll to position [0, 0]
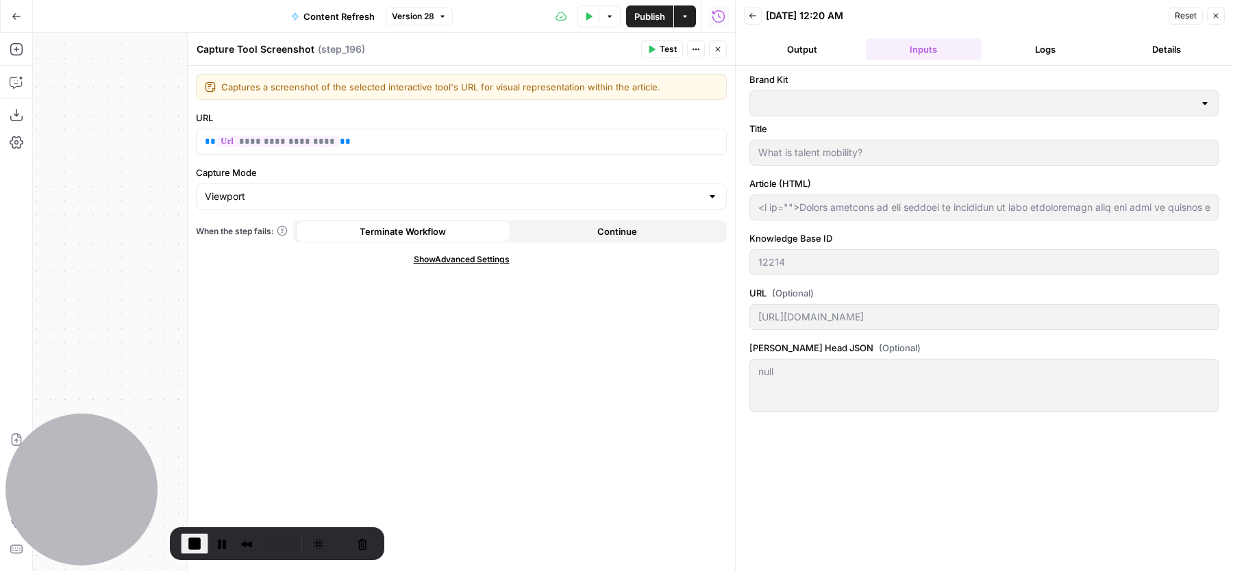
type input "Oyster HR"
click at [353, 541] on button "Cancel Recording" at bounding box center [362, 544] width 22 height 22
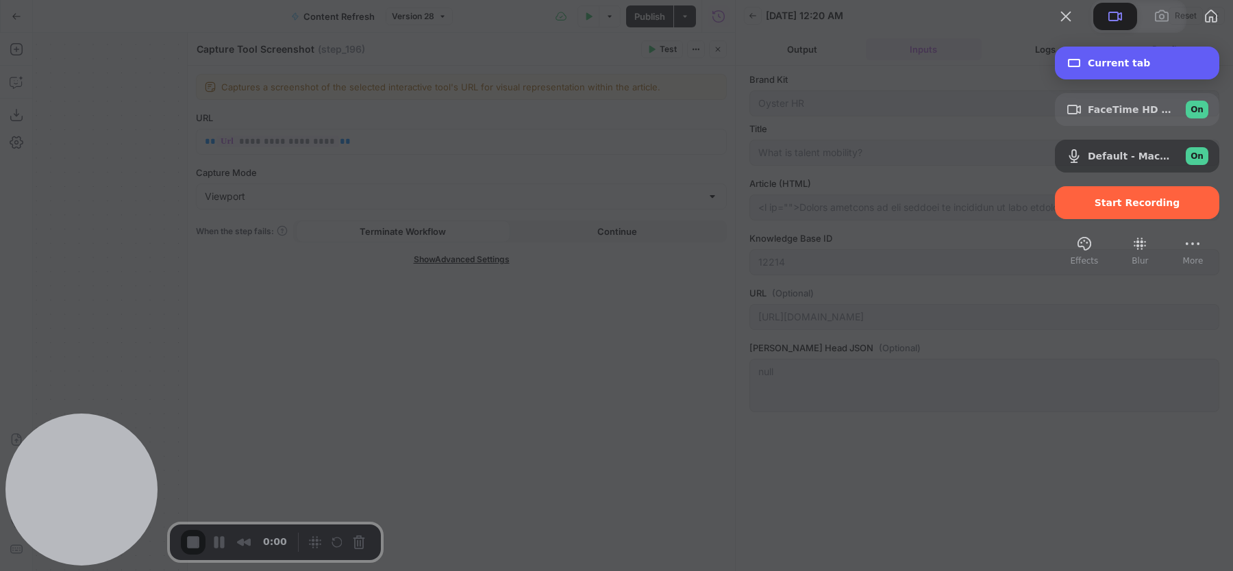
click at [1117, 79] on div "Current tab" at bounding box center [1137, 63] width 164 height 33
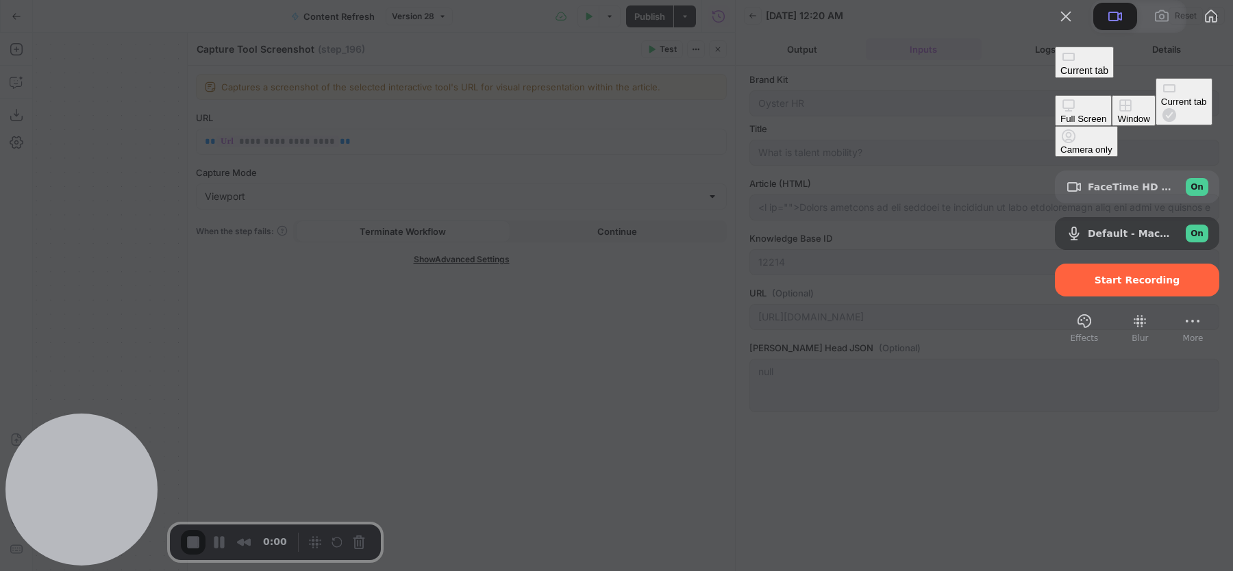
click at [1117, 119] on div "Window" at bounding box center [1133, 119] width 32 height 10
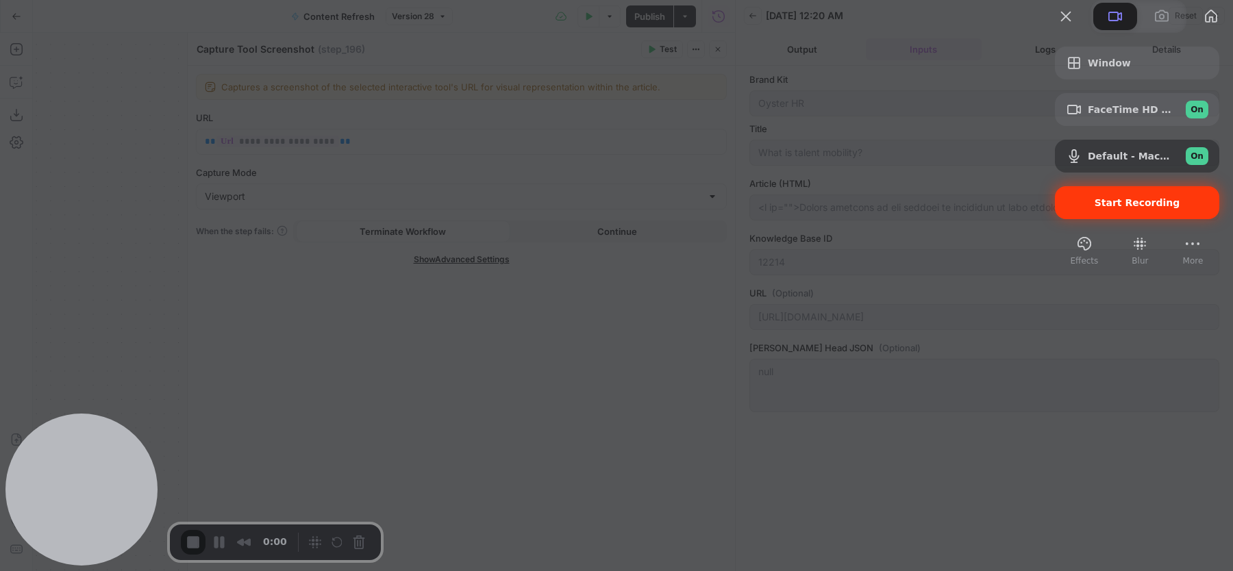
click at [1095, 208] on span "Start Recording" at bounding box center [1138, 202] width 86 height 11
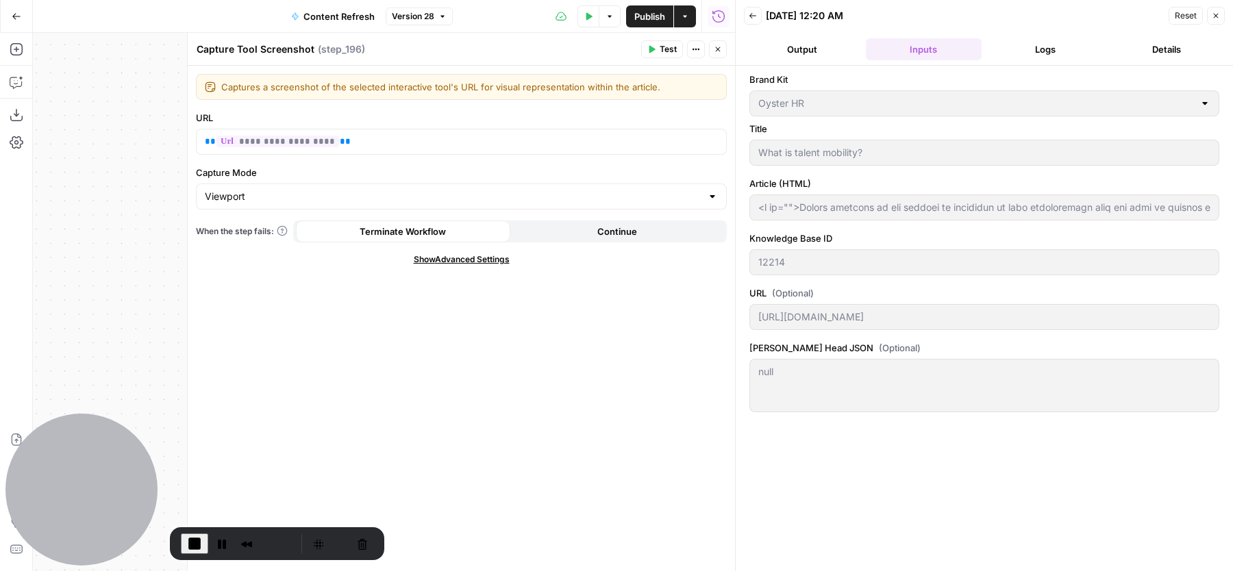
click at [1011, 52] on button "Logs" at bounding box center [1045, 49] width 116 height 22
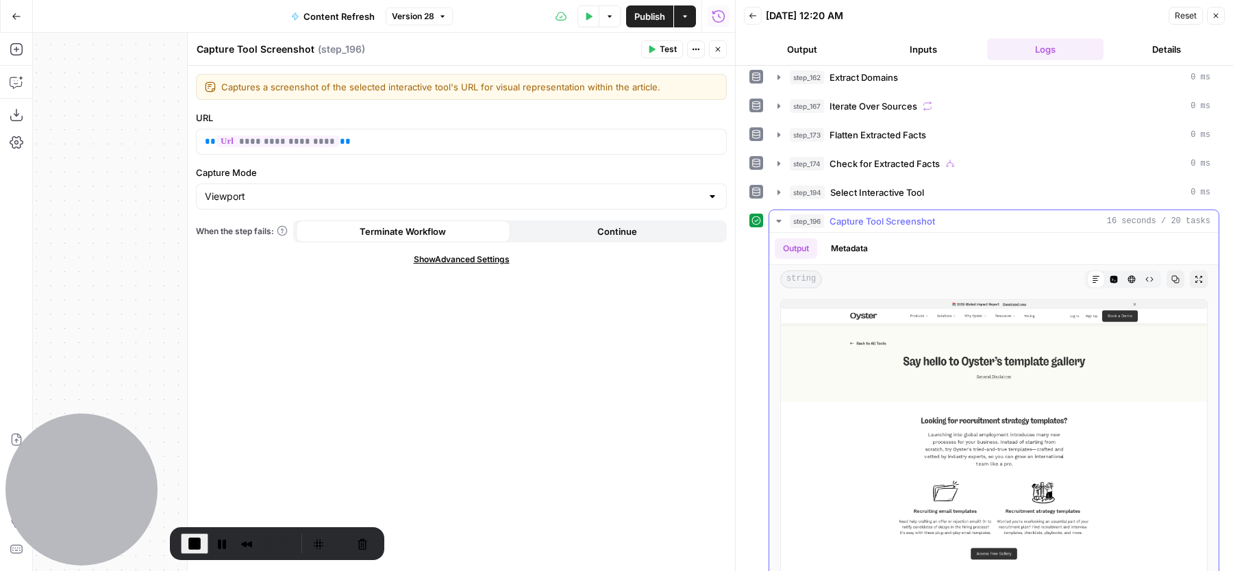
scroll to position [547, 0]
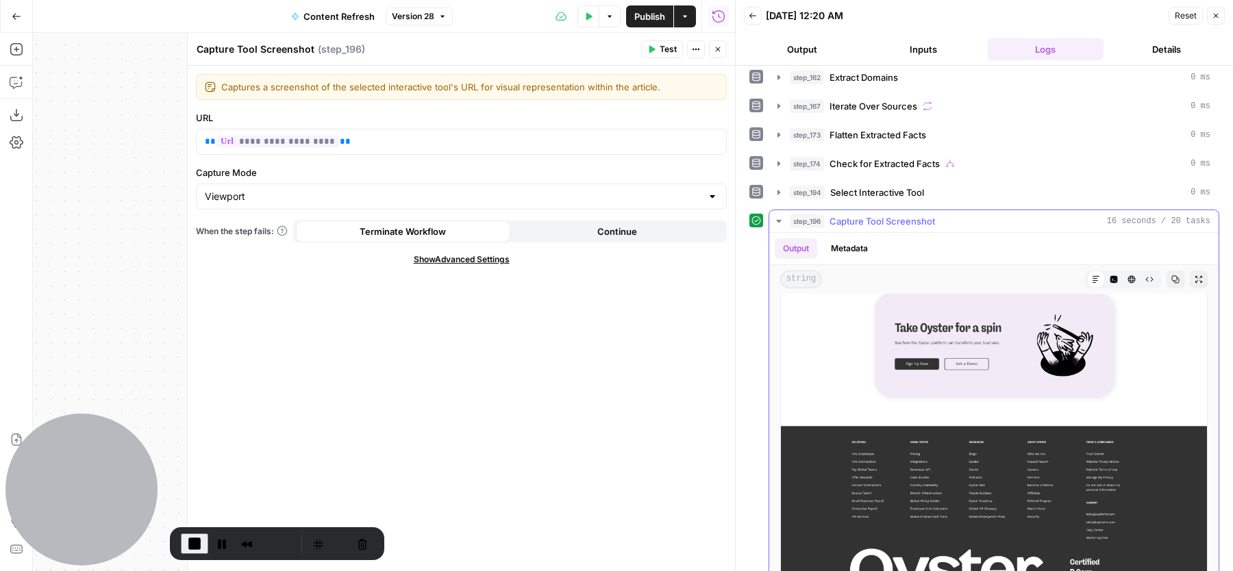
click at [1190, 271] on button "Expand Output" at bounding box center [1199, 280] width 18 height 18
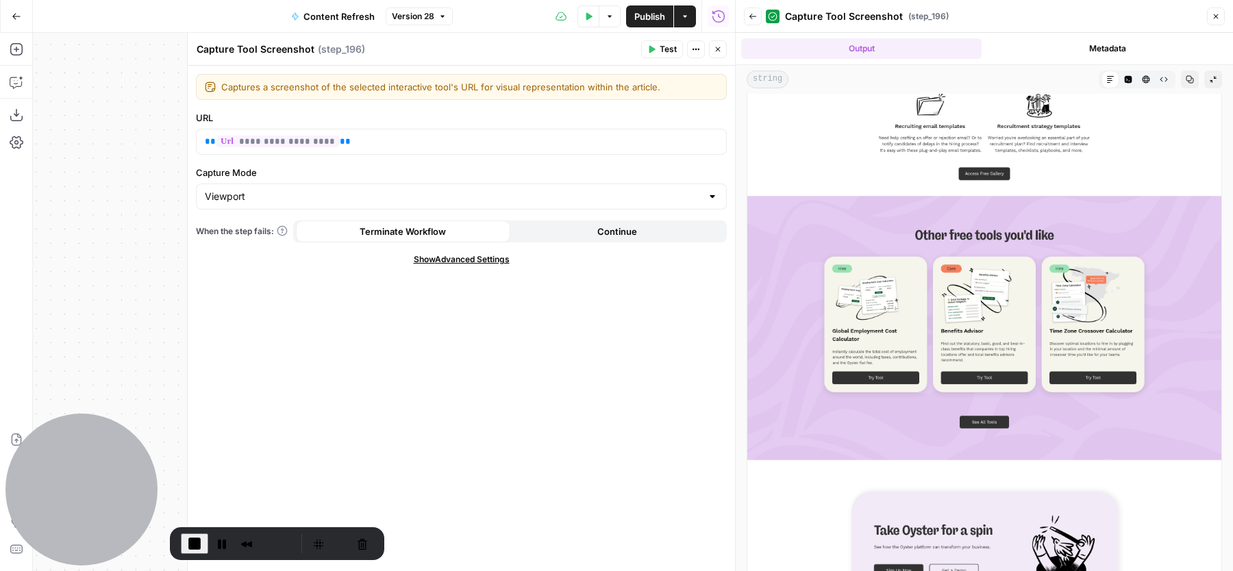
scroll to position [0, 0]
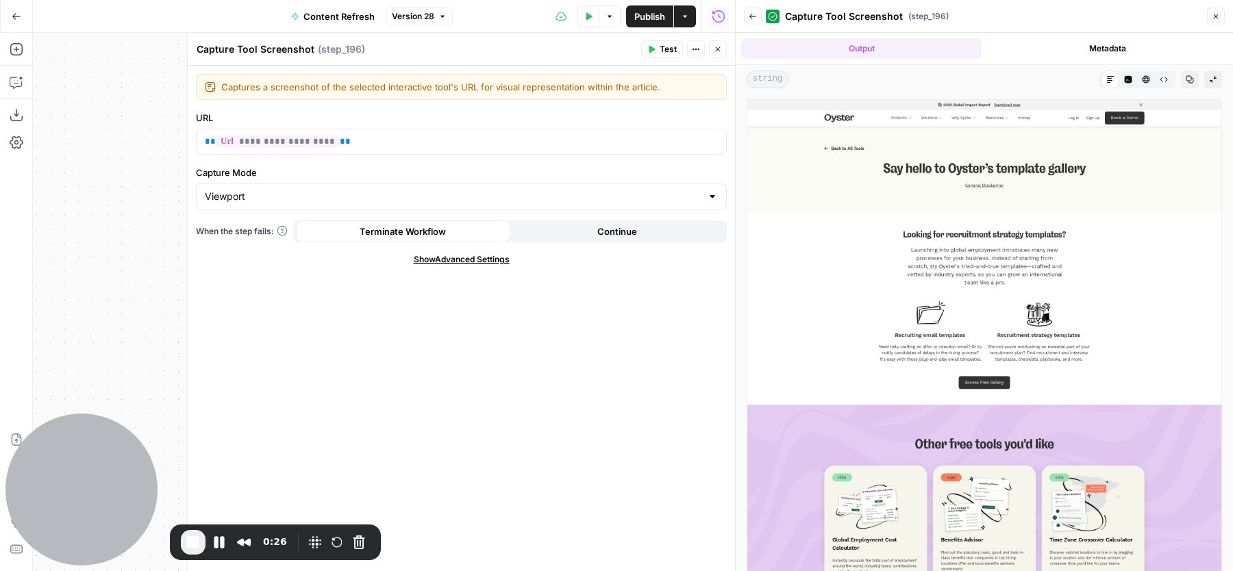
click at [756, 16] on span "Back" at bounding box center [756, 16] width 1 height 1
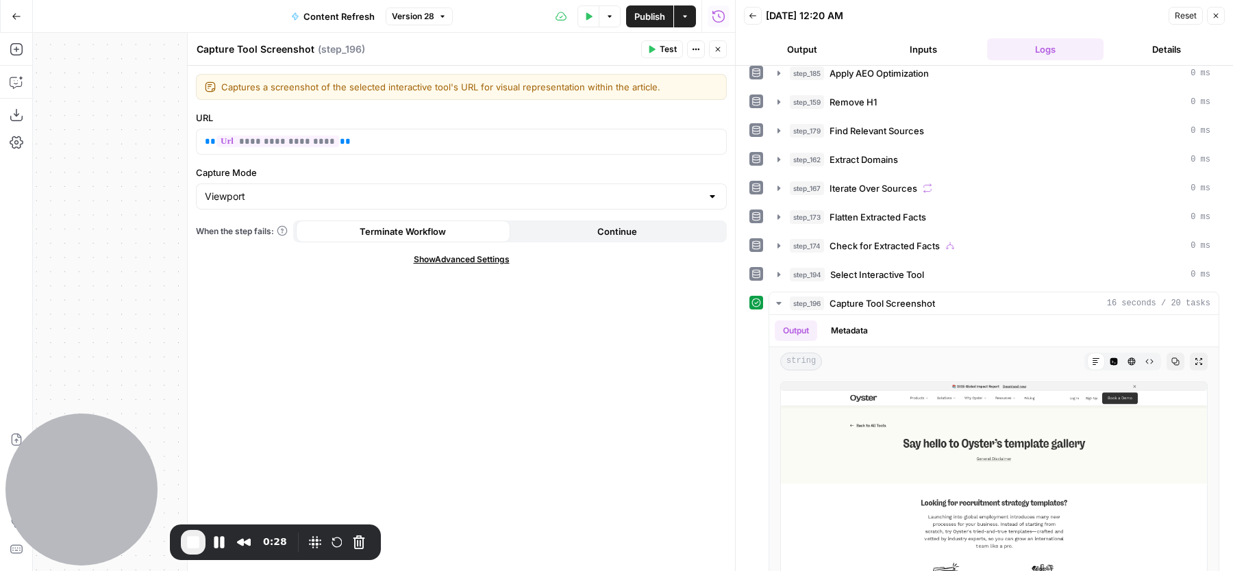
click at [867, 268] on span "Select Interactive Tool" at bounding box center [877, 275] width 94 height 14
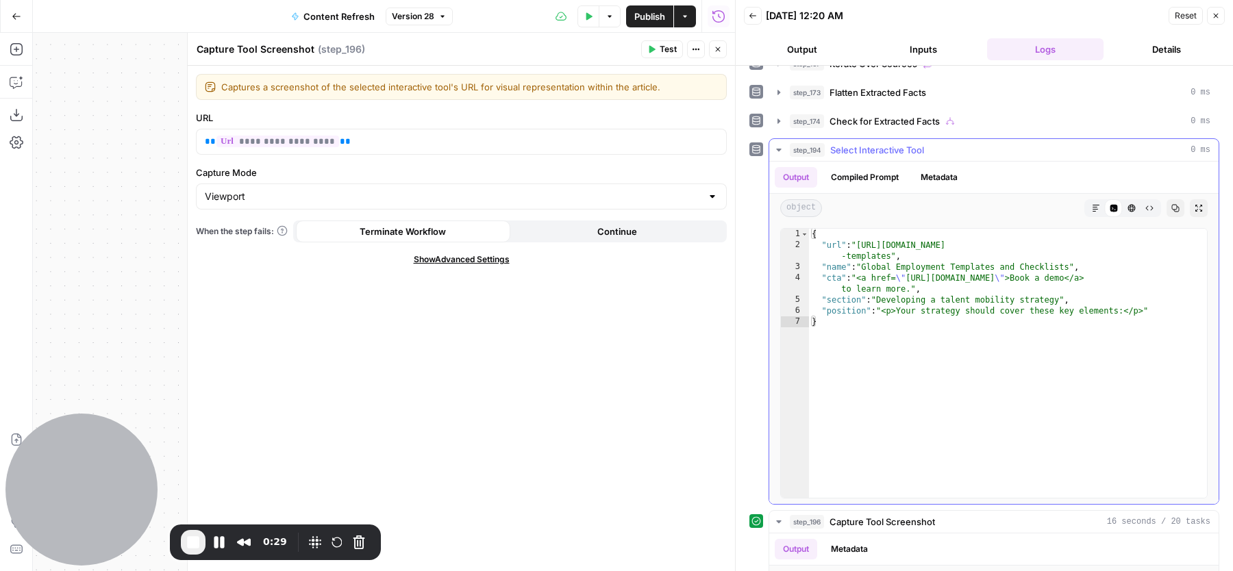
scroll to position [475, 0]
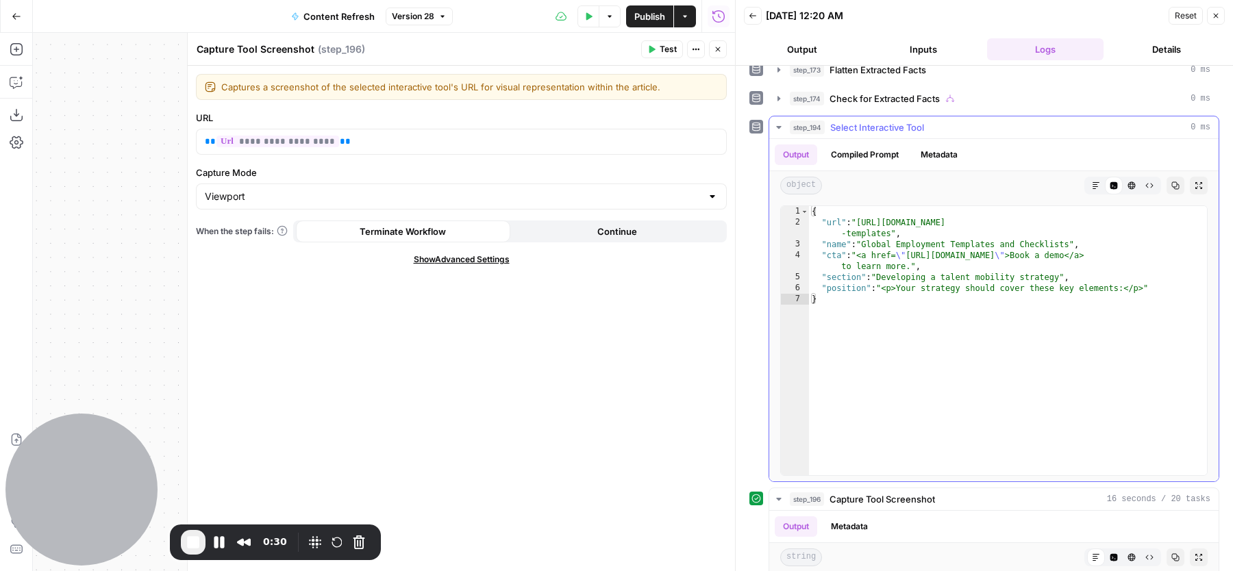
type textarea "**********"
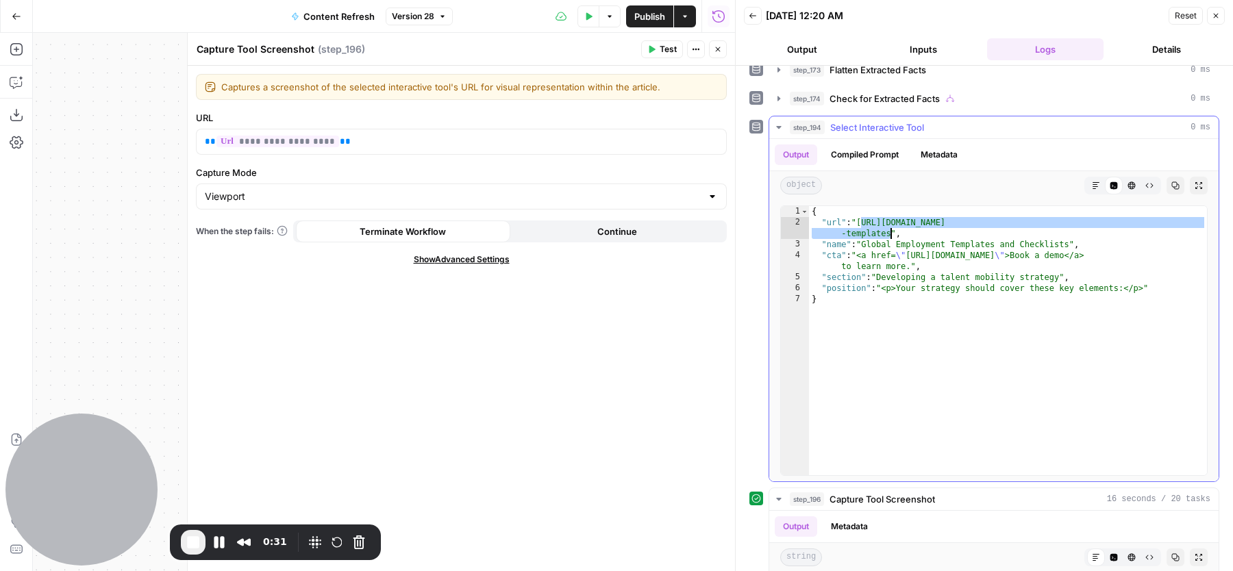
drag, startPoint x: 860, startPoint y: 212, endPoint x: 889, endPoint y: 221, distance: 31.0
click at [889, 221] on div "{ "url" : "[URL][DOMAIN_NAME] -templates" , "name" : "Global Employment Templat…" at bounding box center [1008, 352] width 398 height 292
click at [271, 194] on input "Capture Mode" at bounding box center [453, 197] width 497 height 14
click at [657, 48] on button "Test" at bounding box center [662, 49] width 42 height 18
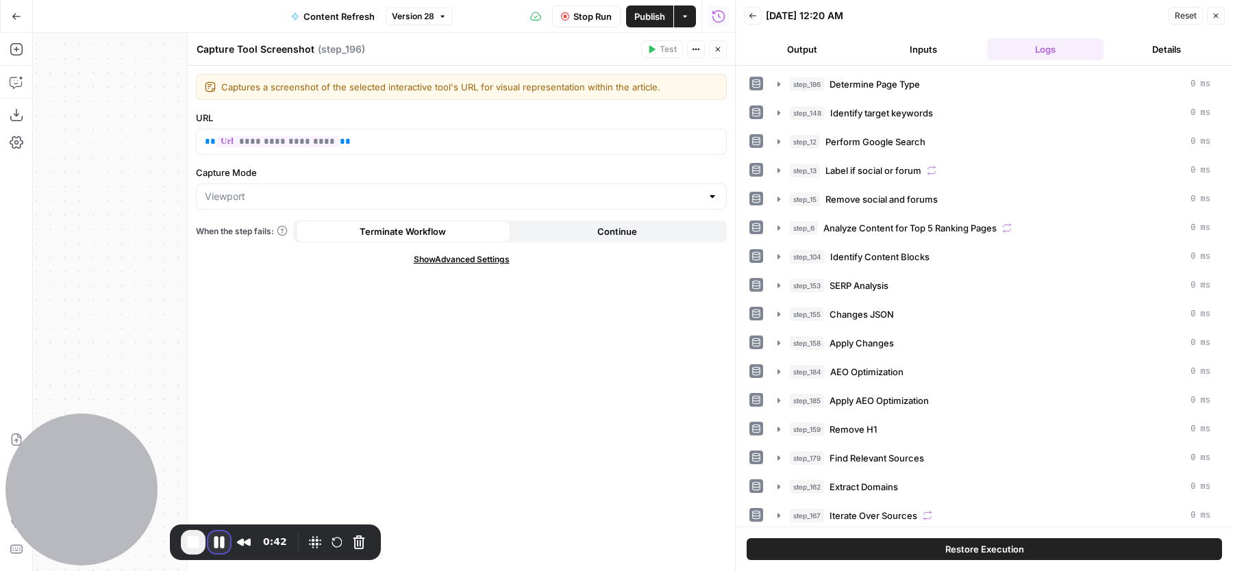
click at [214, 541] on button "Pause Recording" at bounding box center [219, 543] width 22 height 22
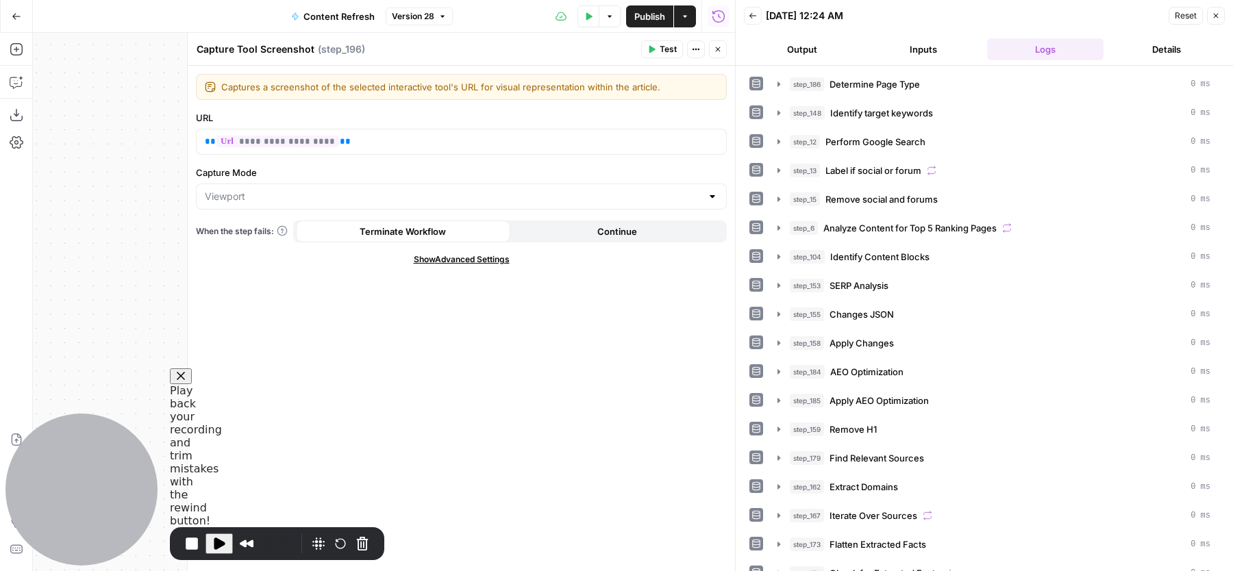
click at [218, 539] on span "Play Recording" at bounding box center [219, 544] width 16 height 16
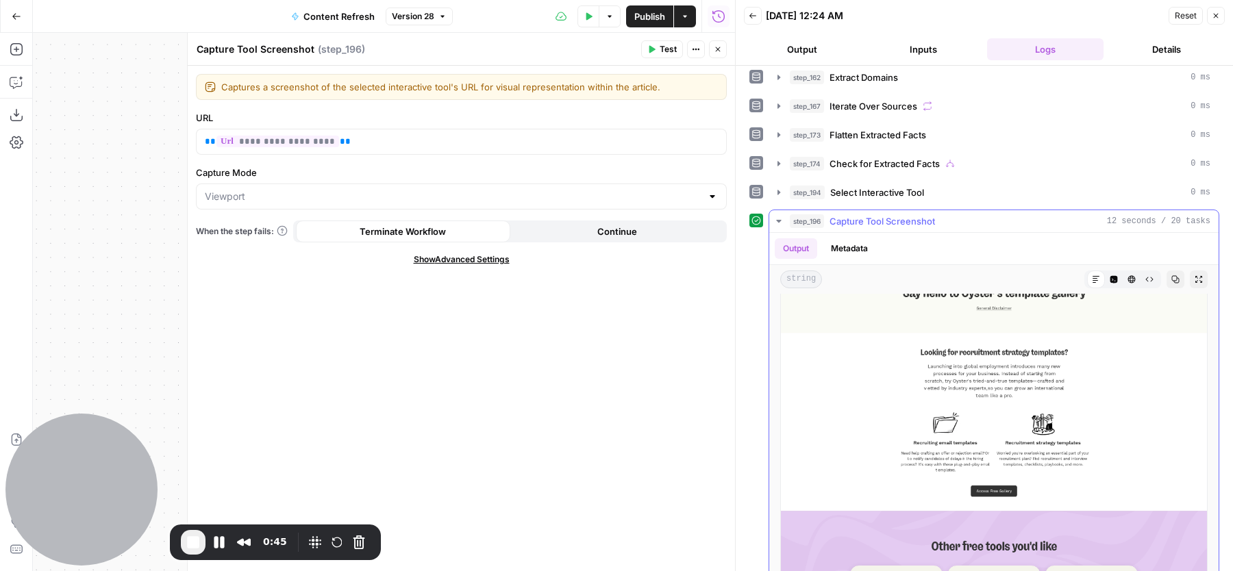
scroll to position [0, 0]
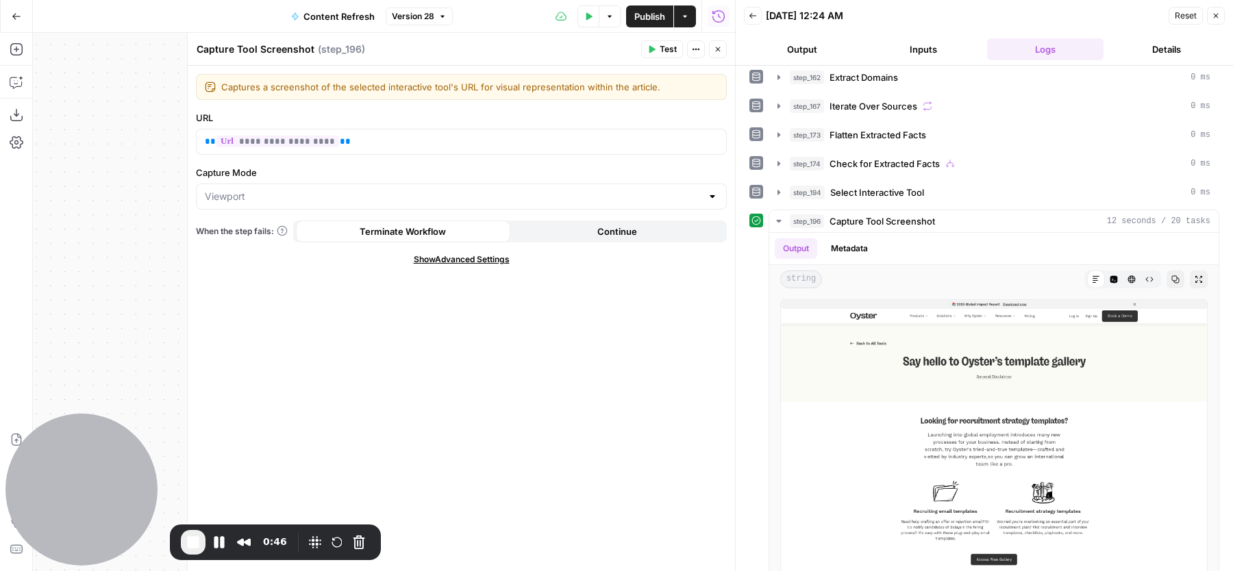
click at [189, 542] on span "End Recording" at bounding box center [193, 542] width 16 height 16
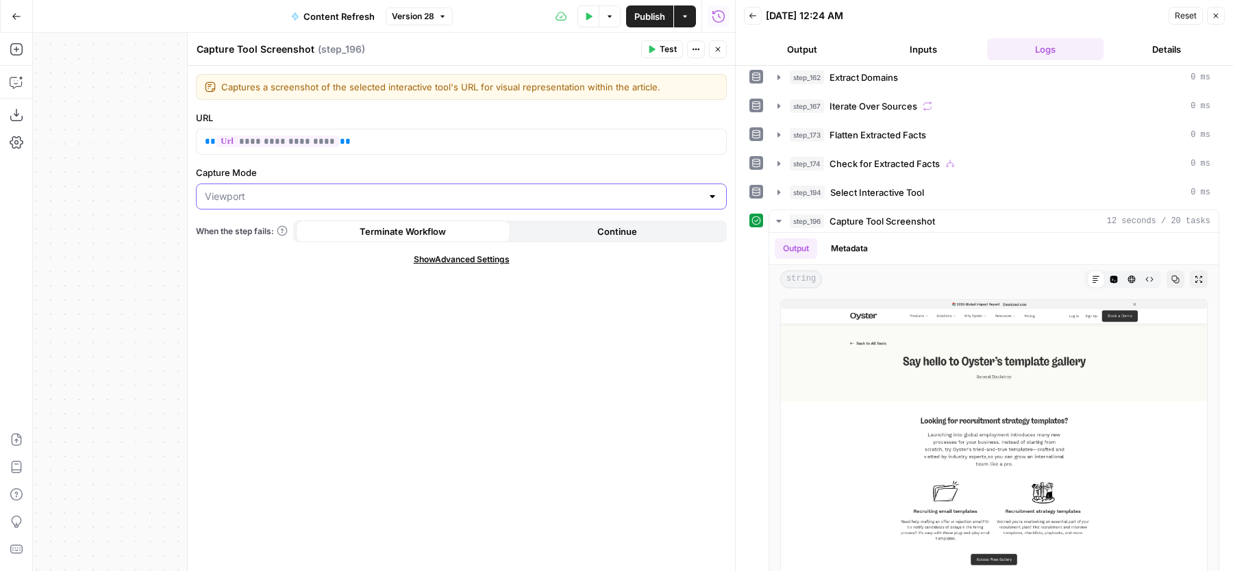
click at [315, 195] on input "Capture Mode" at bounding box center [453, 197] width 497 height 14
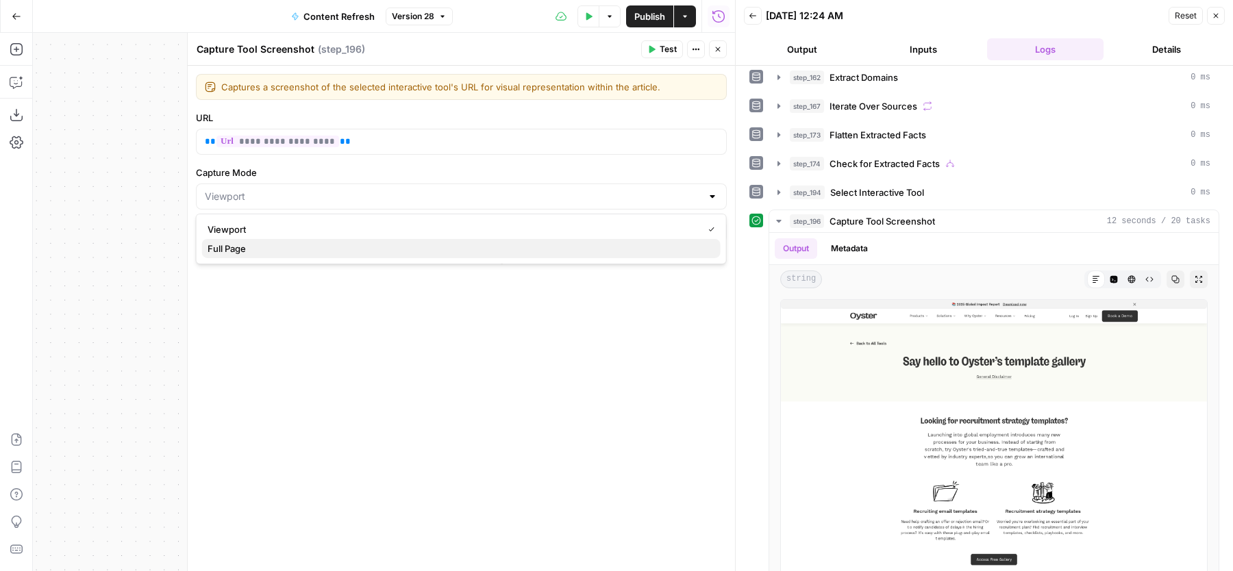
click at [283, 245] on span "Full Page" at bounding box center [459, 249] width 502 height 14
type input "Full Page"
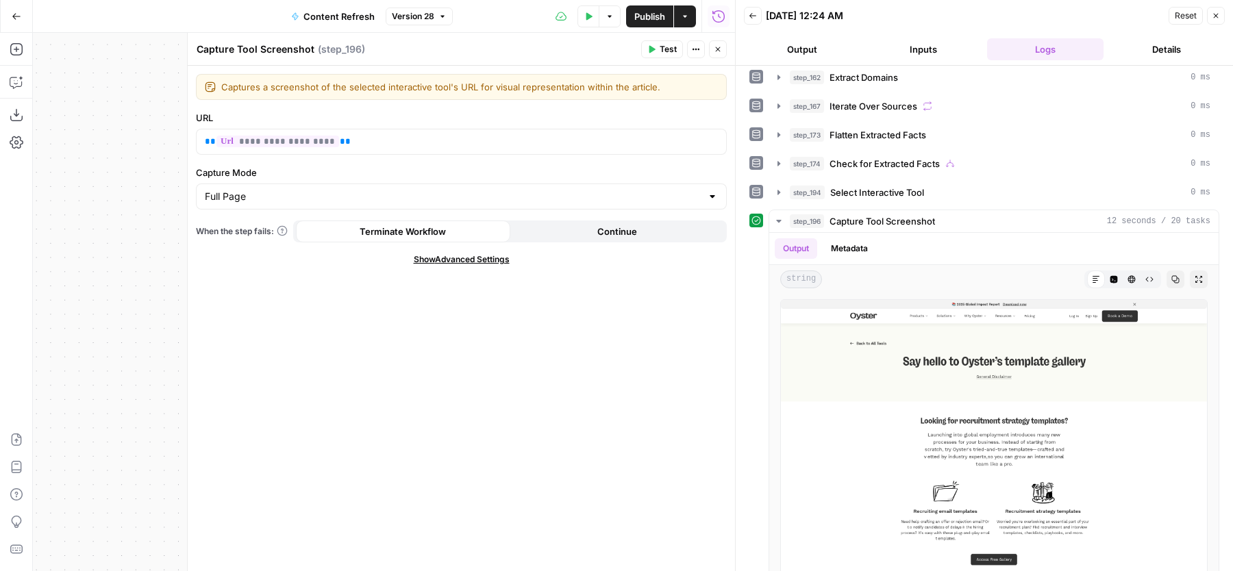
click at [669, 49] on span "Test" at bounding box center [668, 49] width 17 height 12
